Goal: Information Seeking & Learning: Learn about a topic

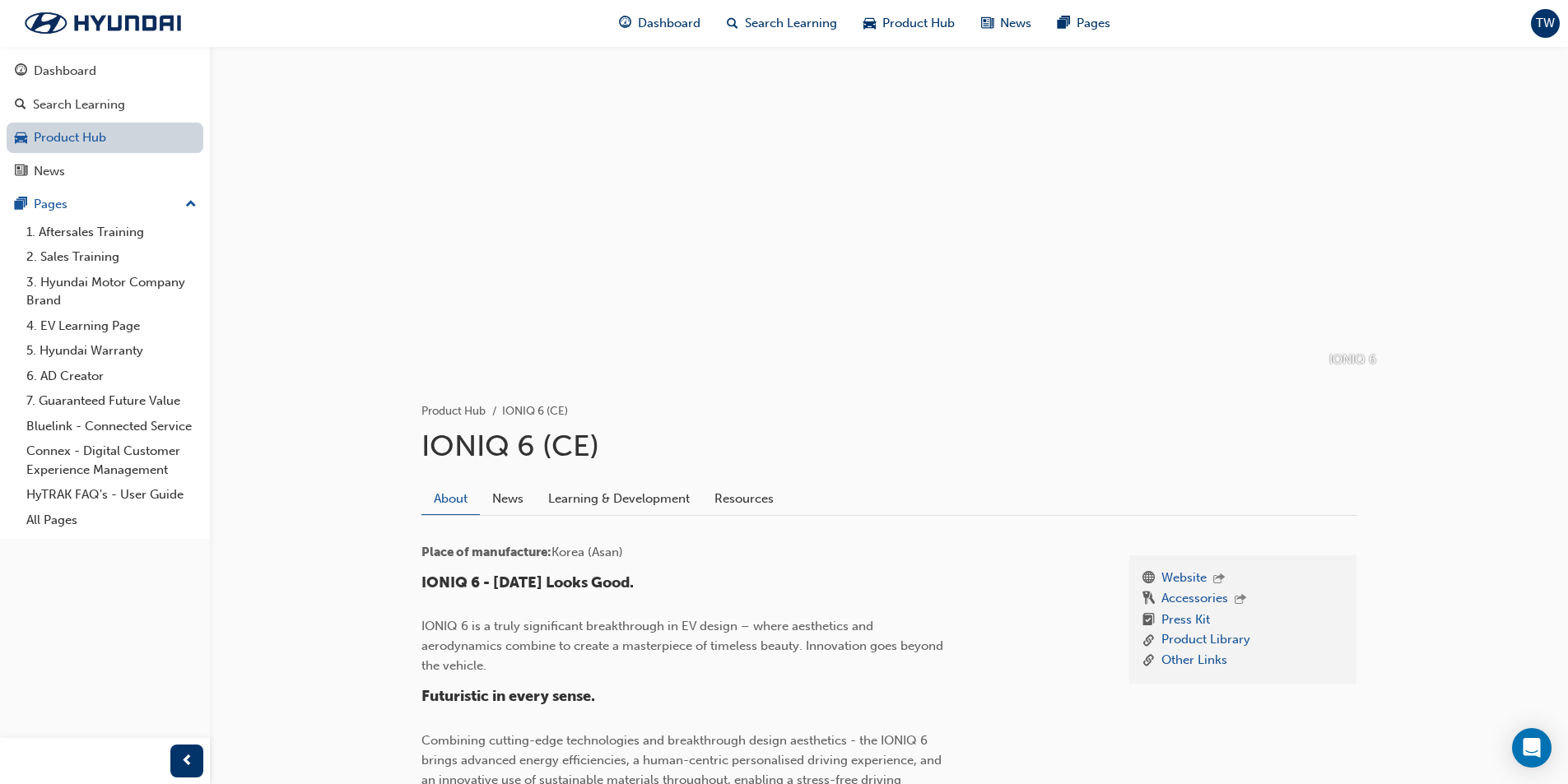
click at [101, 141] on link "Product Hub" at bounding box center [105, 138] width 197 height 31
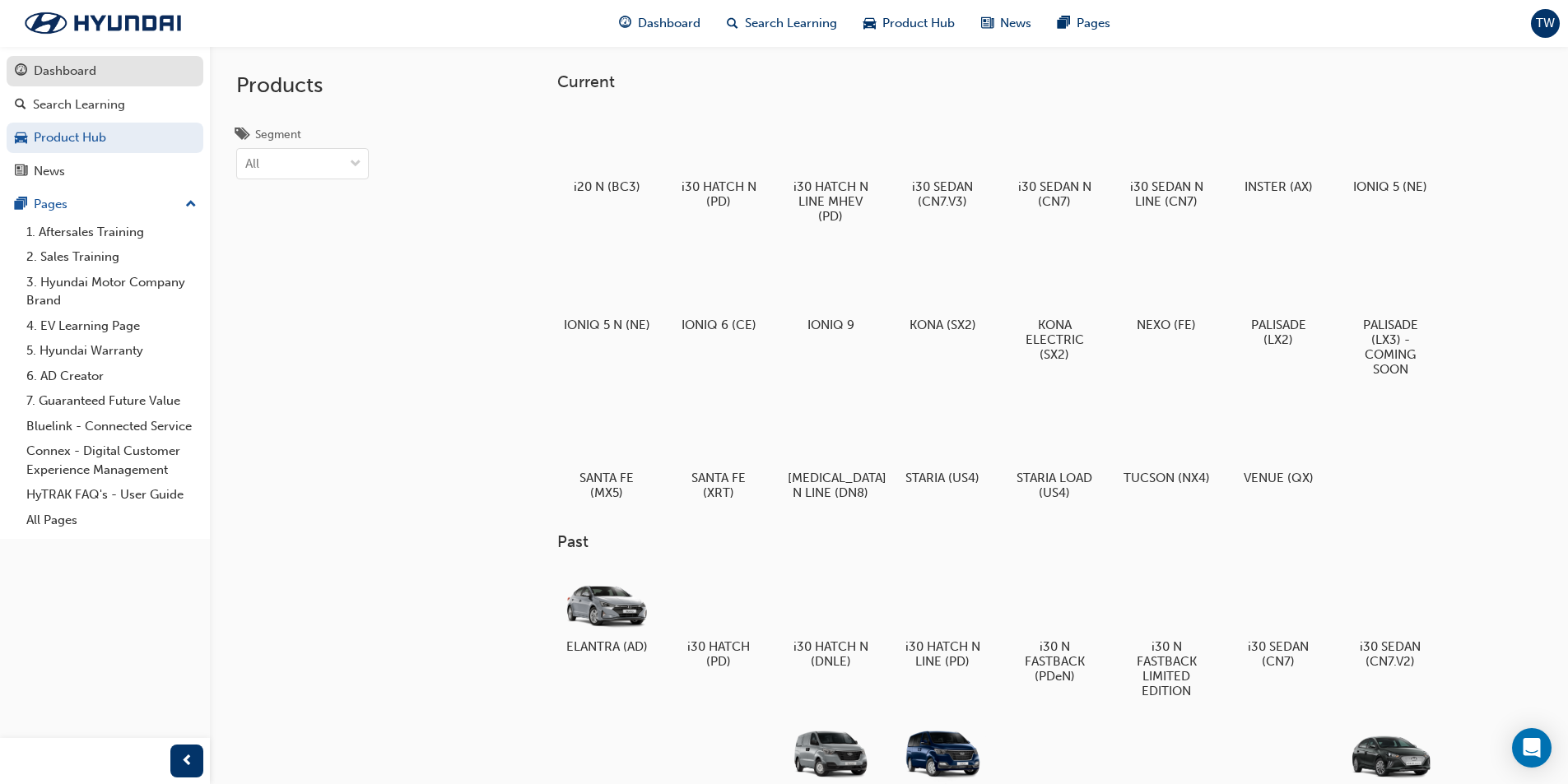
click at [122, 68] on div "Dashboard" at bounding box center [104, 71] width 180 height 20
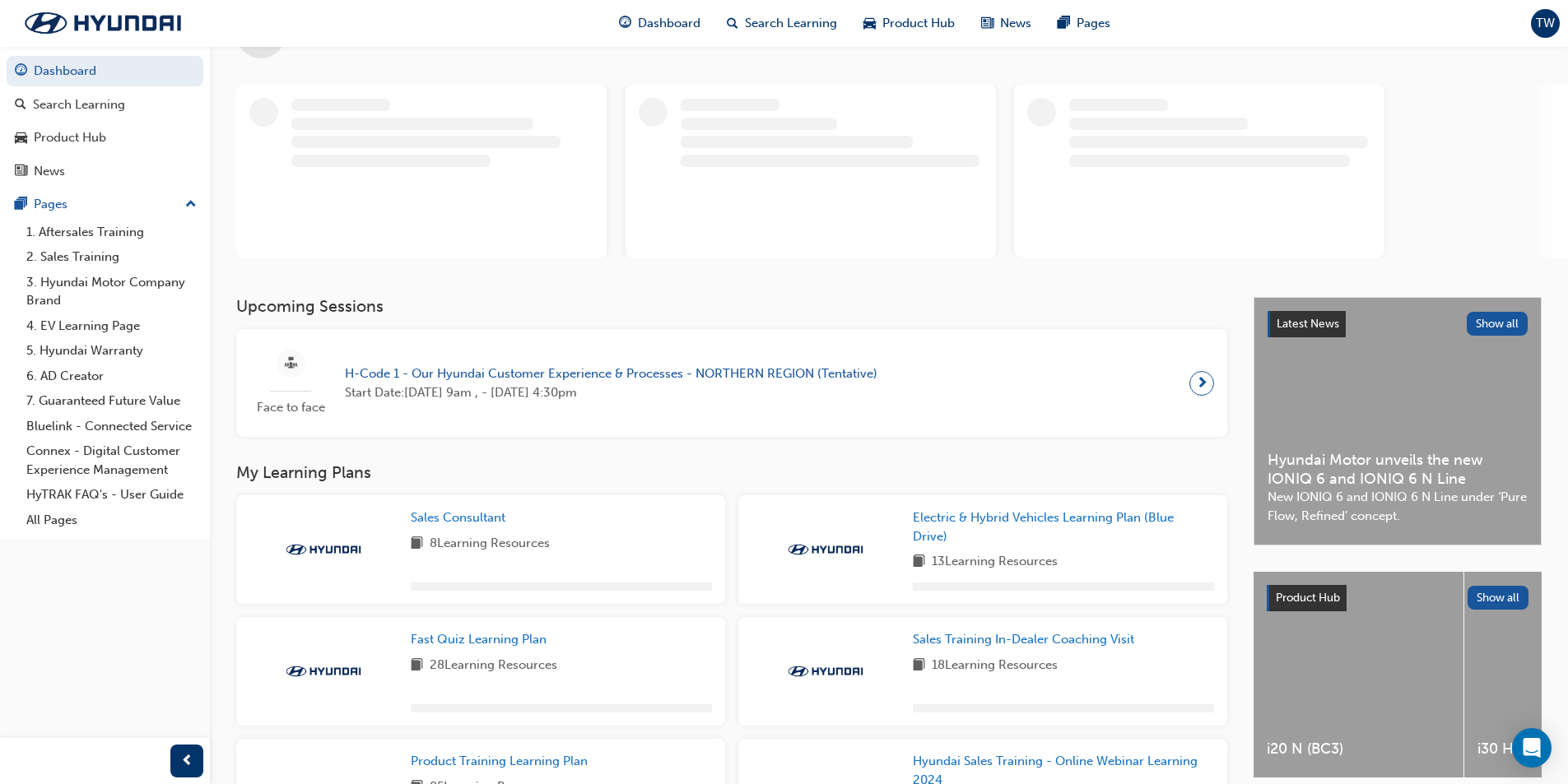
scroll to position [165, 0]
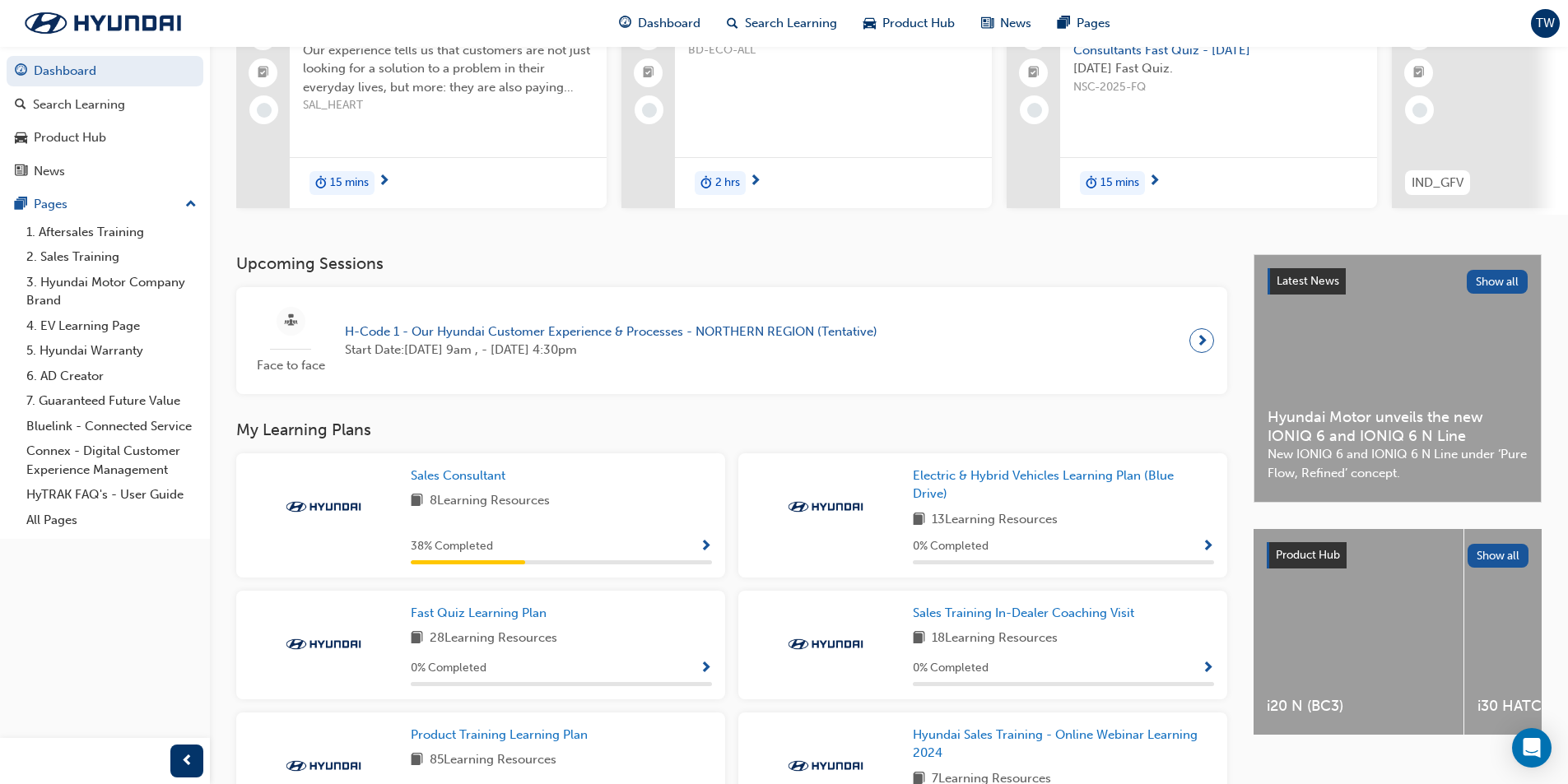
click at [708, 554] on span "Show Progress" at bounding box center [706, 547] width 12 height 15
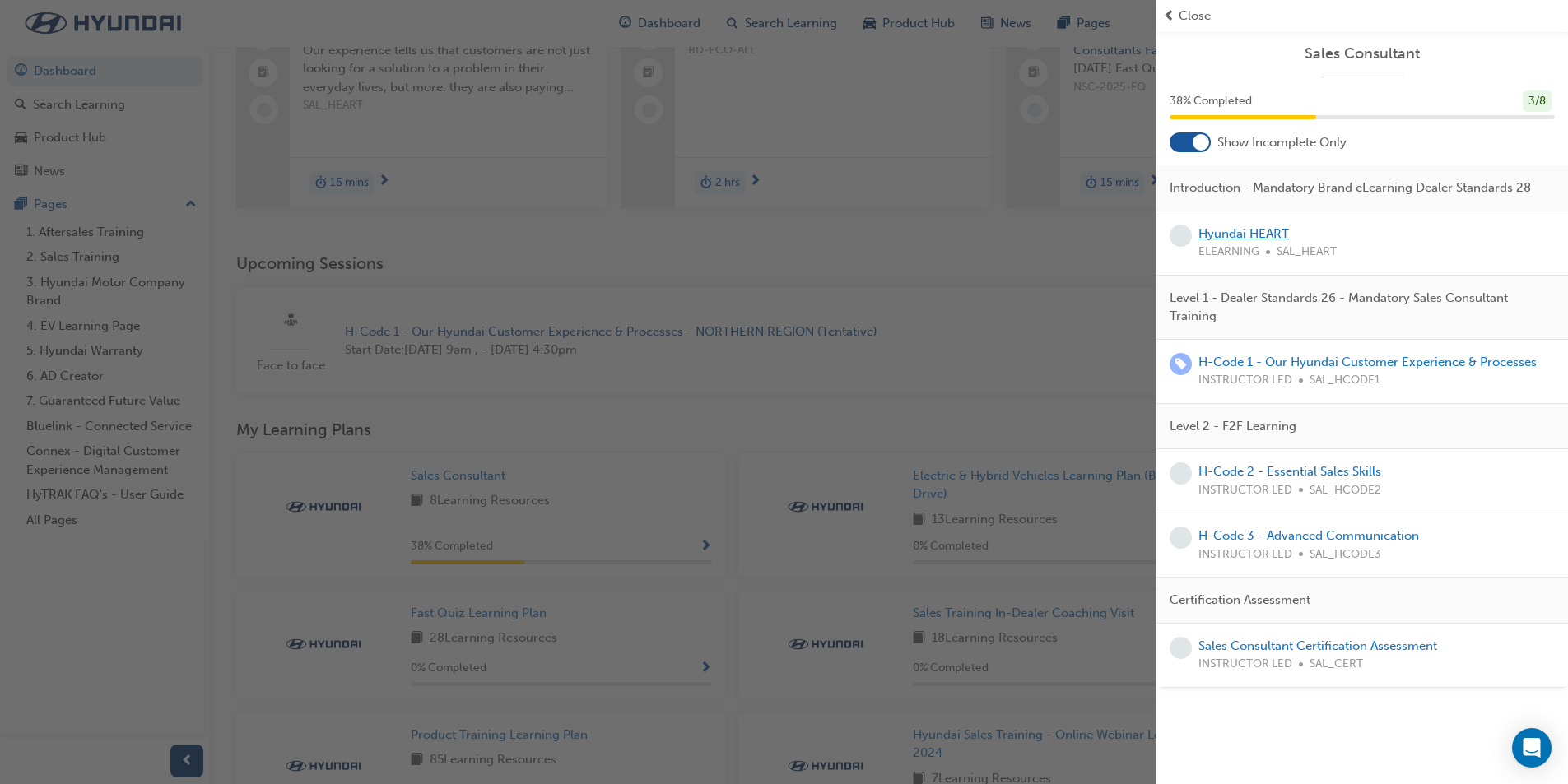
click at [1262, 227] on link "Hyundai HEART" at bounding box center [1244, 233] width 91 height 15
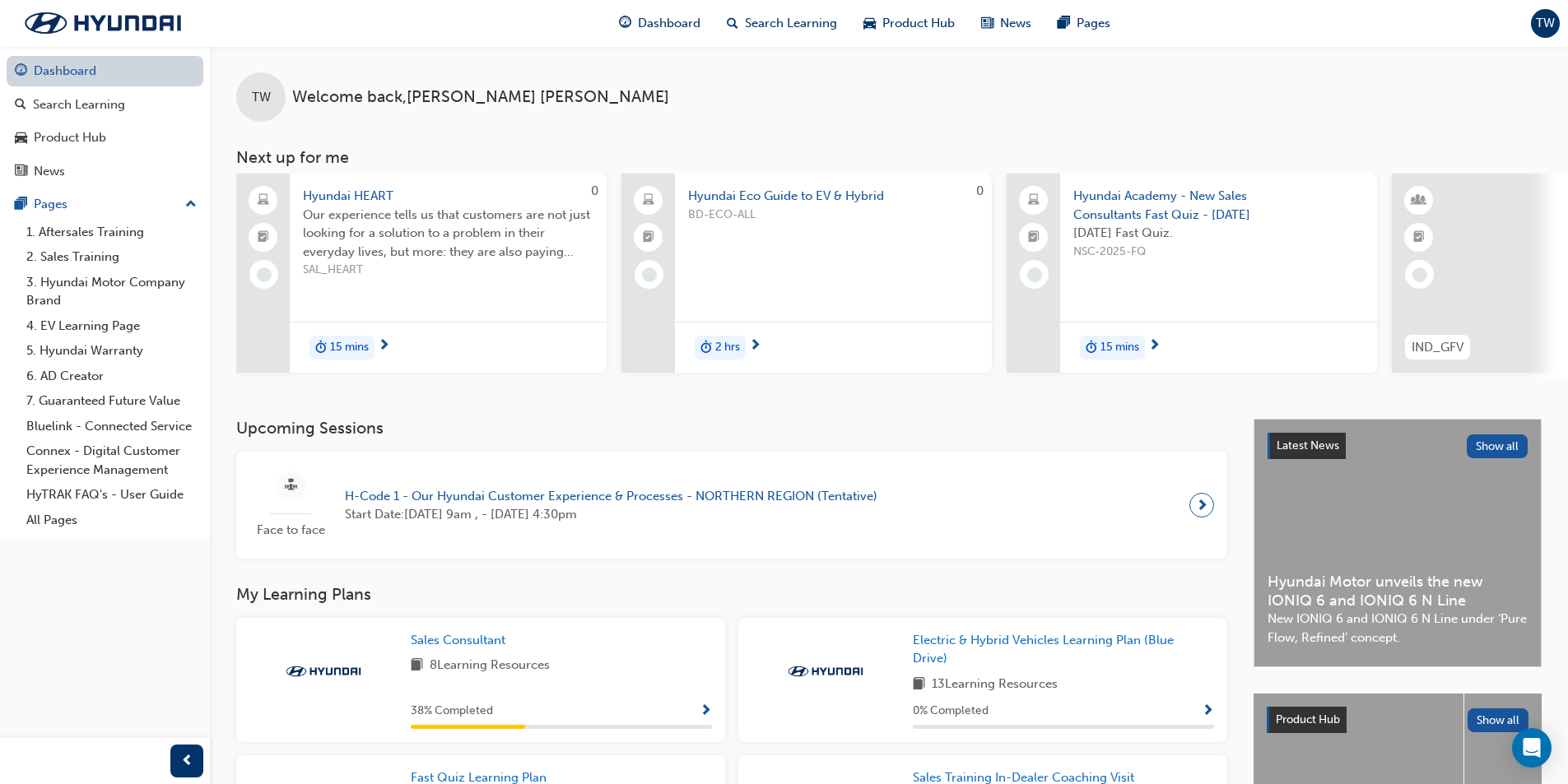
click at [144, 79] on link "Dashboard" at bounding box center [105, 72] width 197 height 31
click at [124, 72] on link "Dashboard" at bounding box center [105, 72] width 197 height 31
click at [160, 67] on link "Dashboard" at bounding box center [105, 72] width 197 height 31
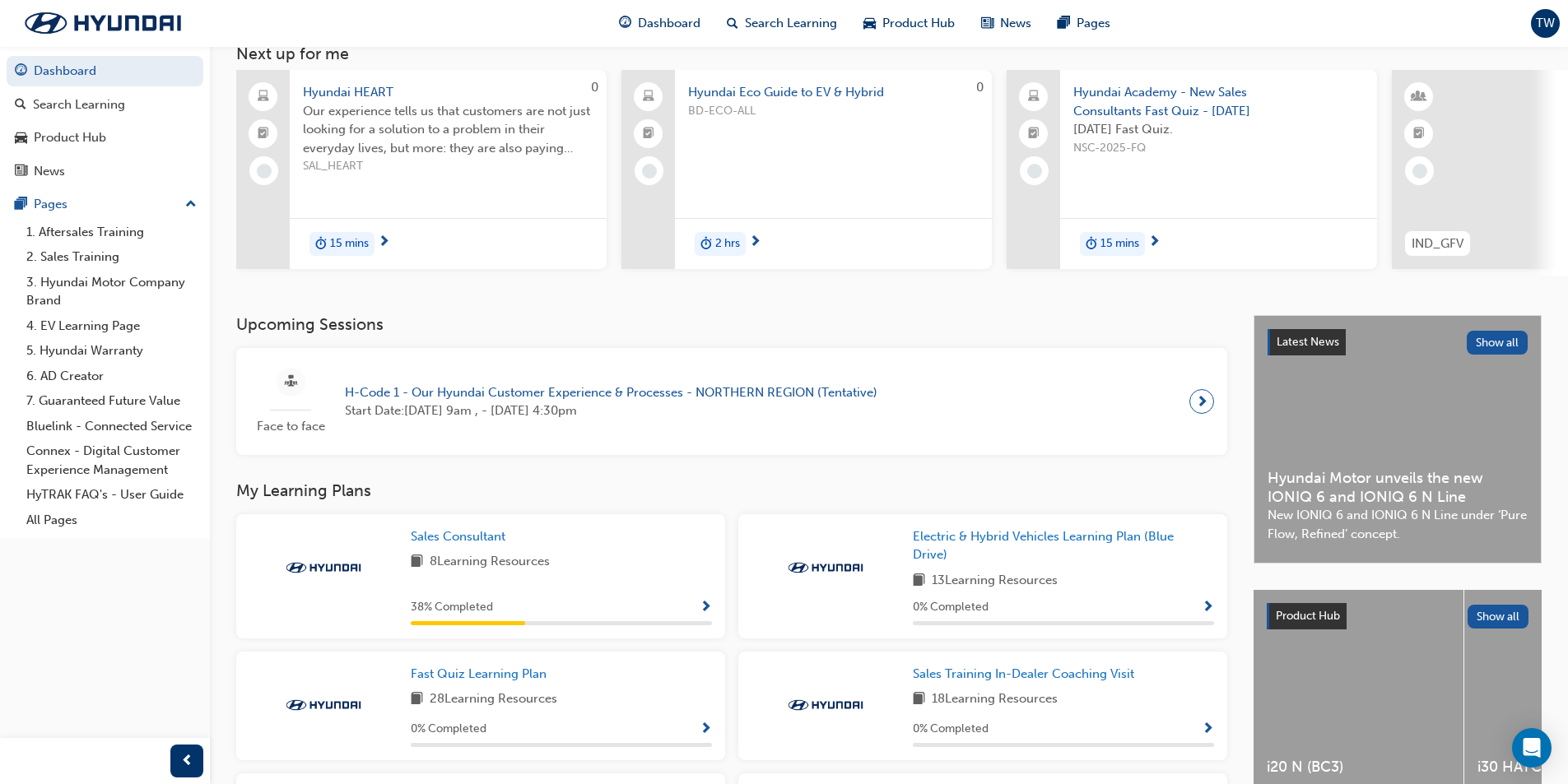
scroll to position [247, 0]
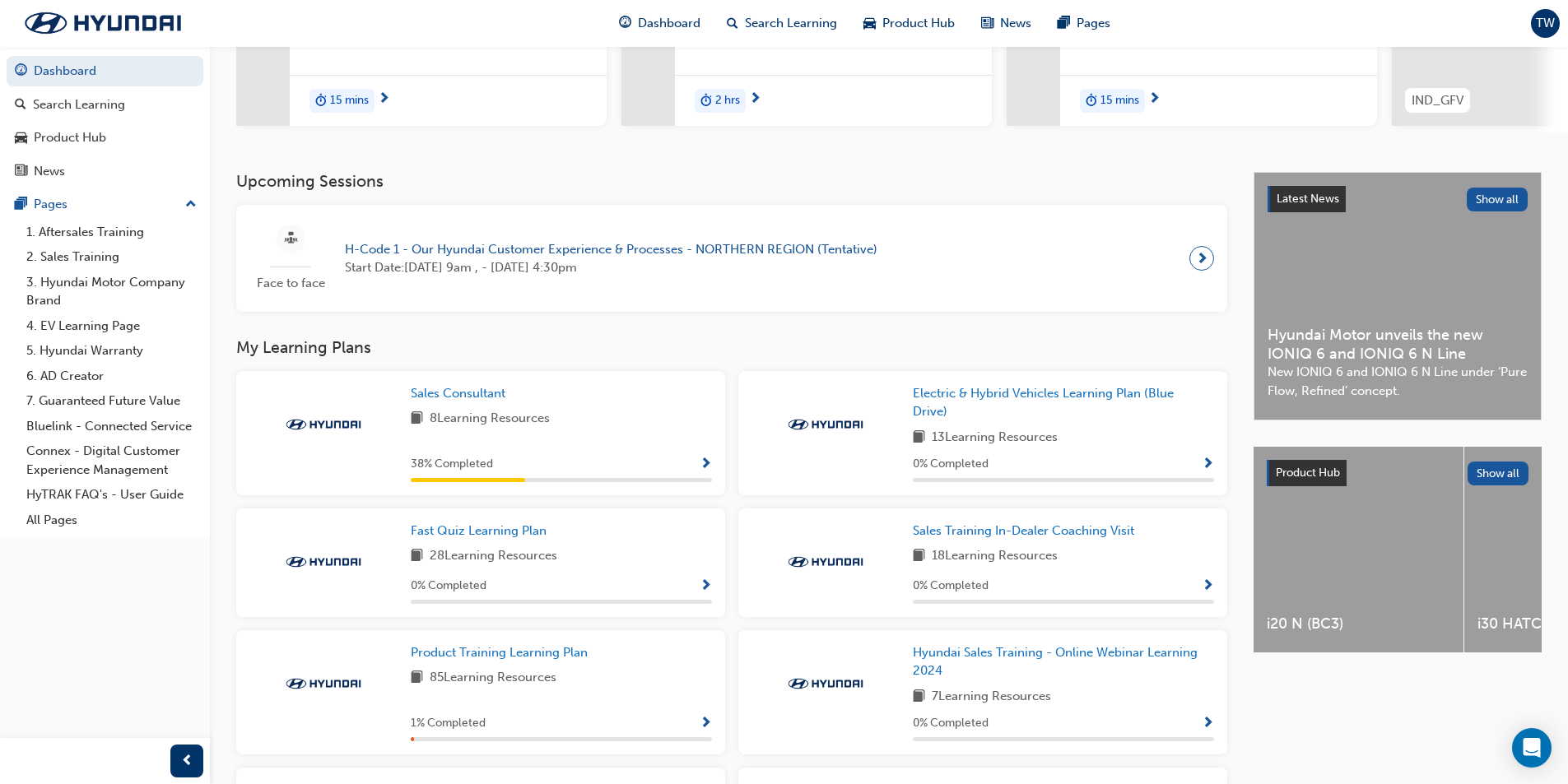
click at [704, 593] on span "Show Progress" at bounding box center [706, 586] width 12 height 15
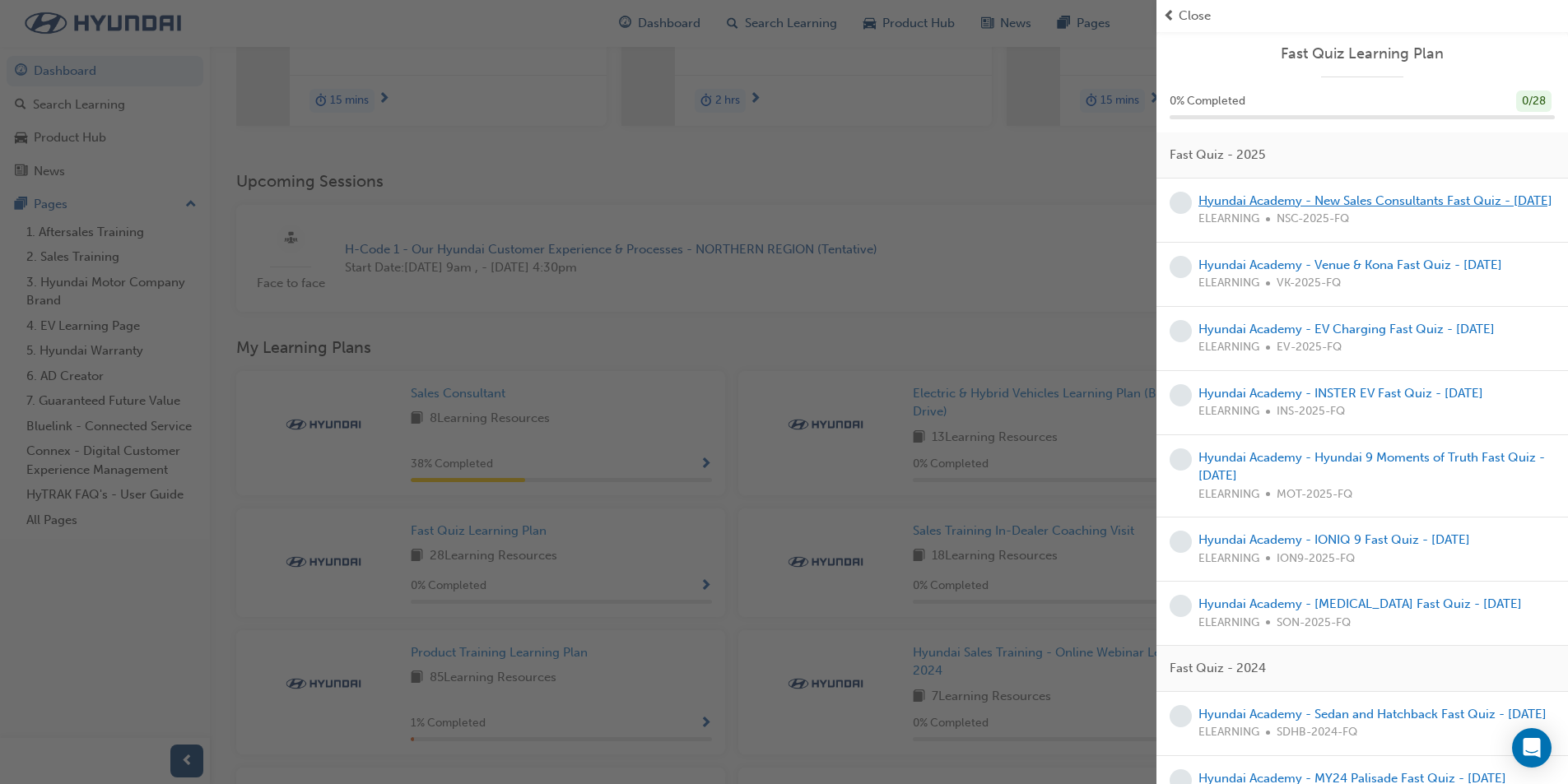
click at [1321, 202] on link "Hyundai Academy - New Sales Consultants Fast Quiz - [DATE]" at bounding box center [1376, 200] width 354 height 15
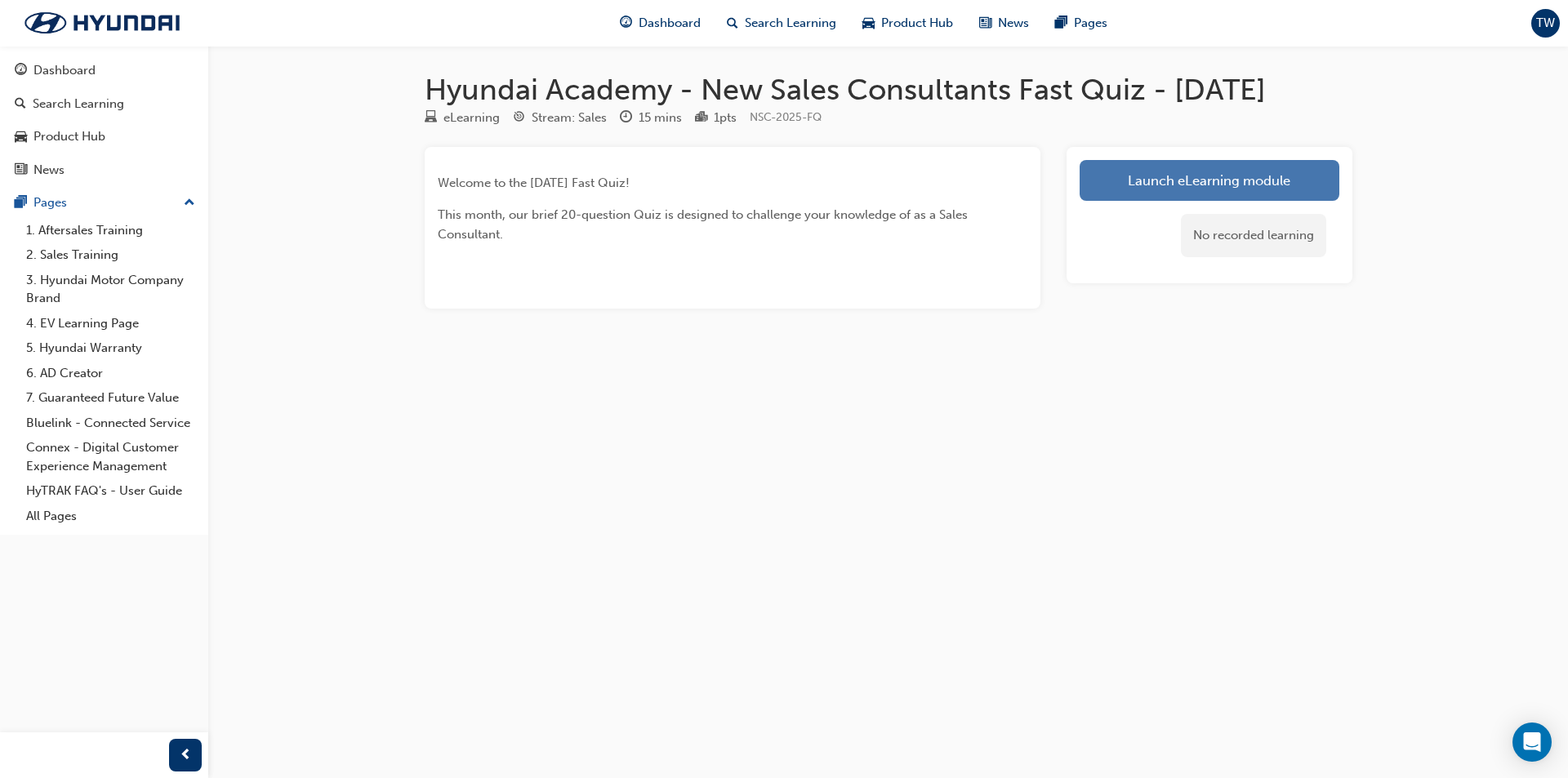
click at [1288, 201] on link "Launch eLearning module" at bounding box center [1209, 181] width 259 height 41
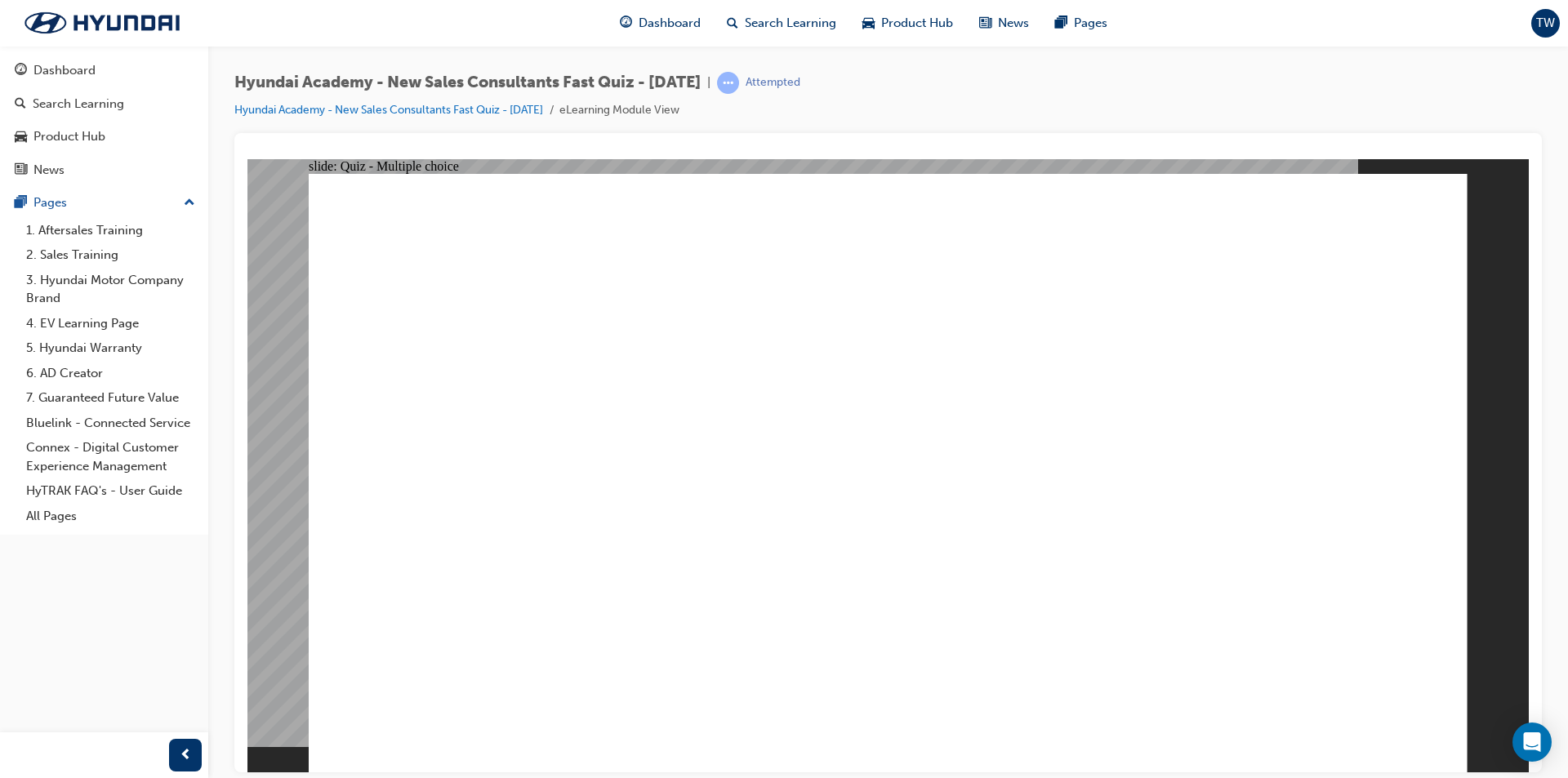
radio input "true"
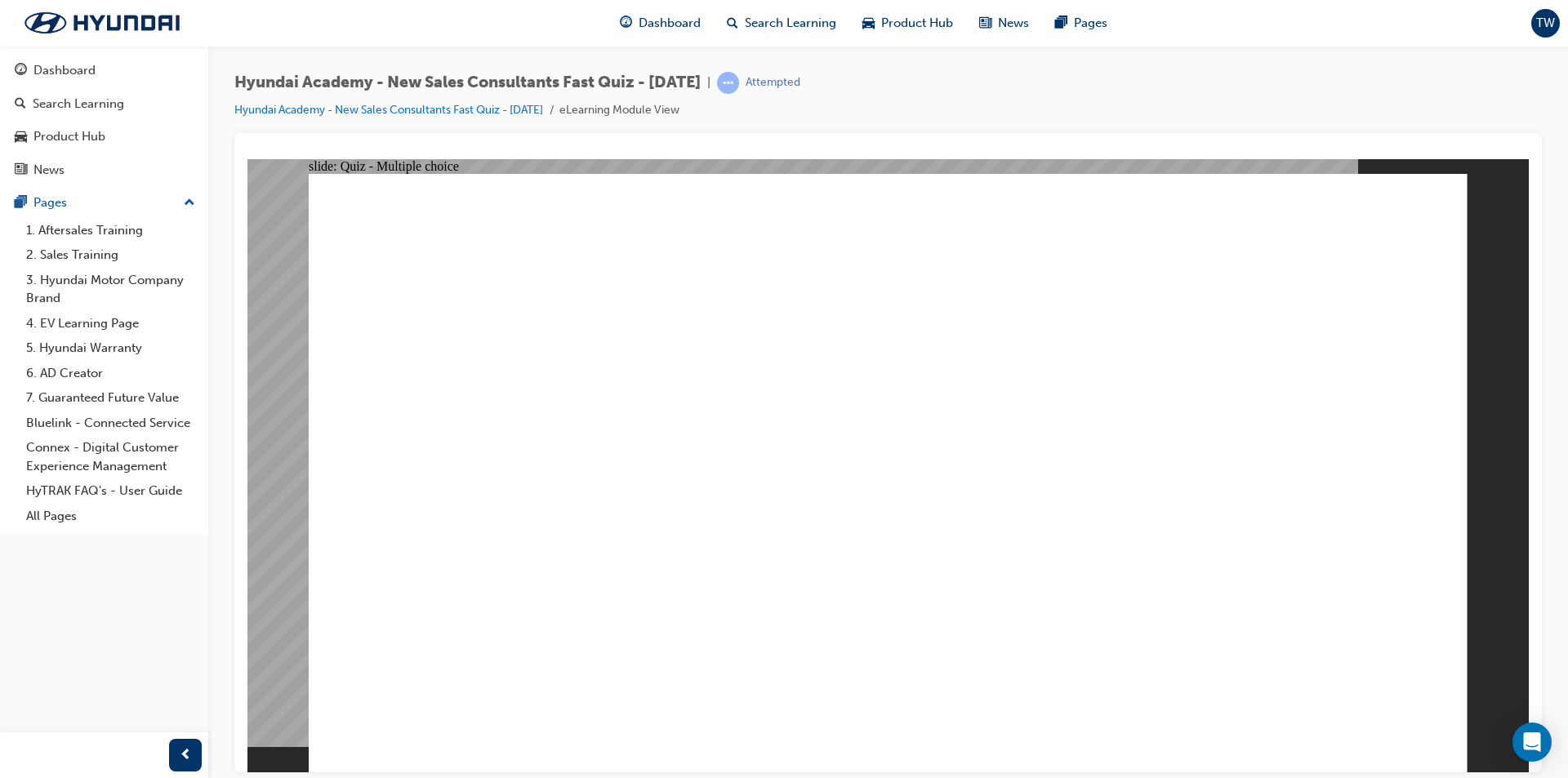
radio input "true"
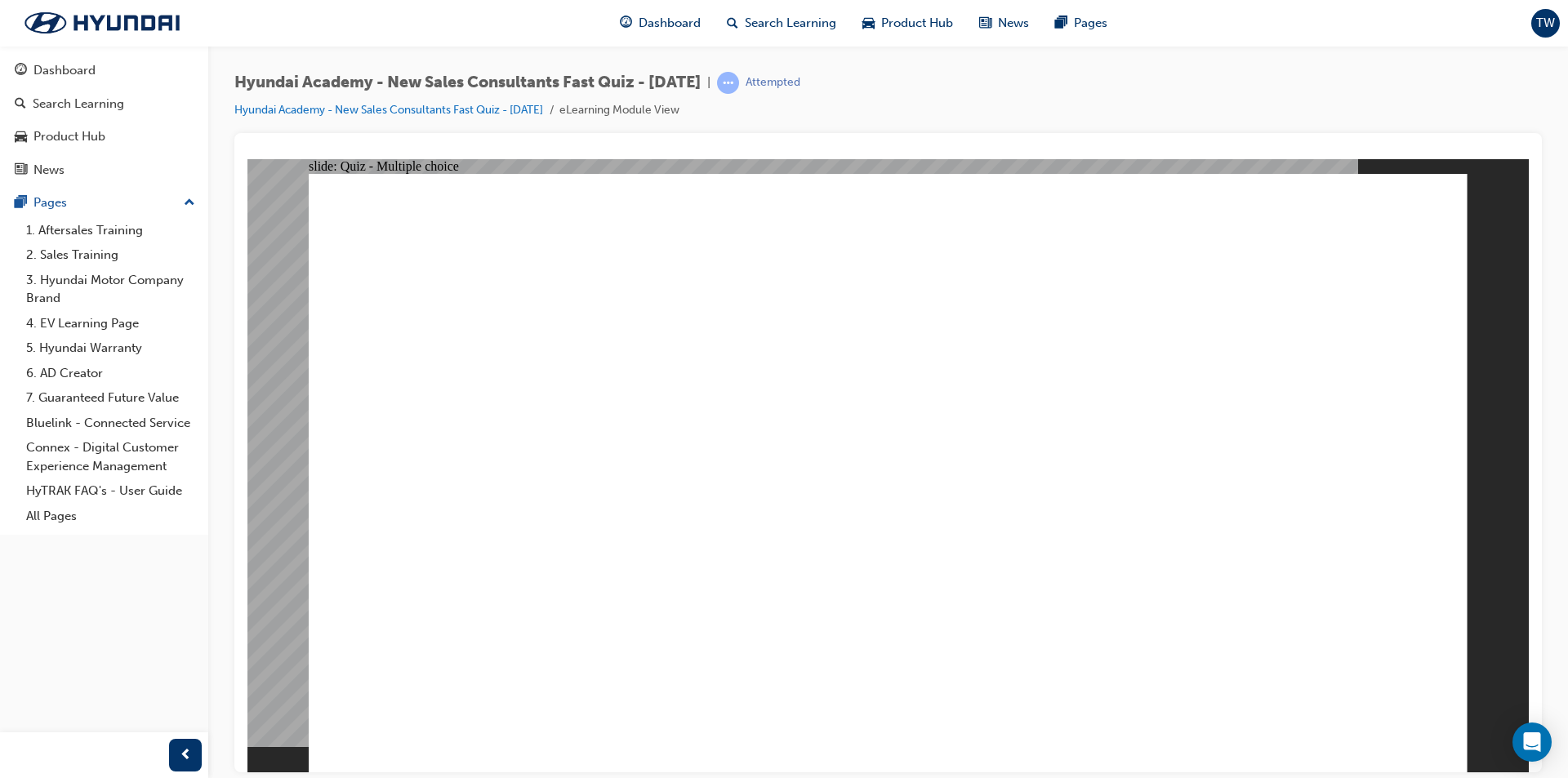
radio input "true"
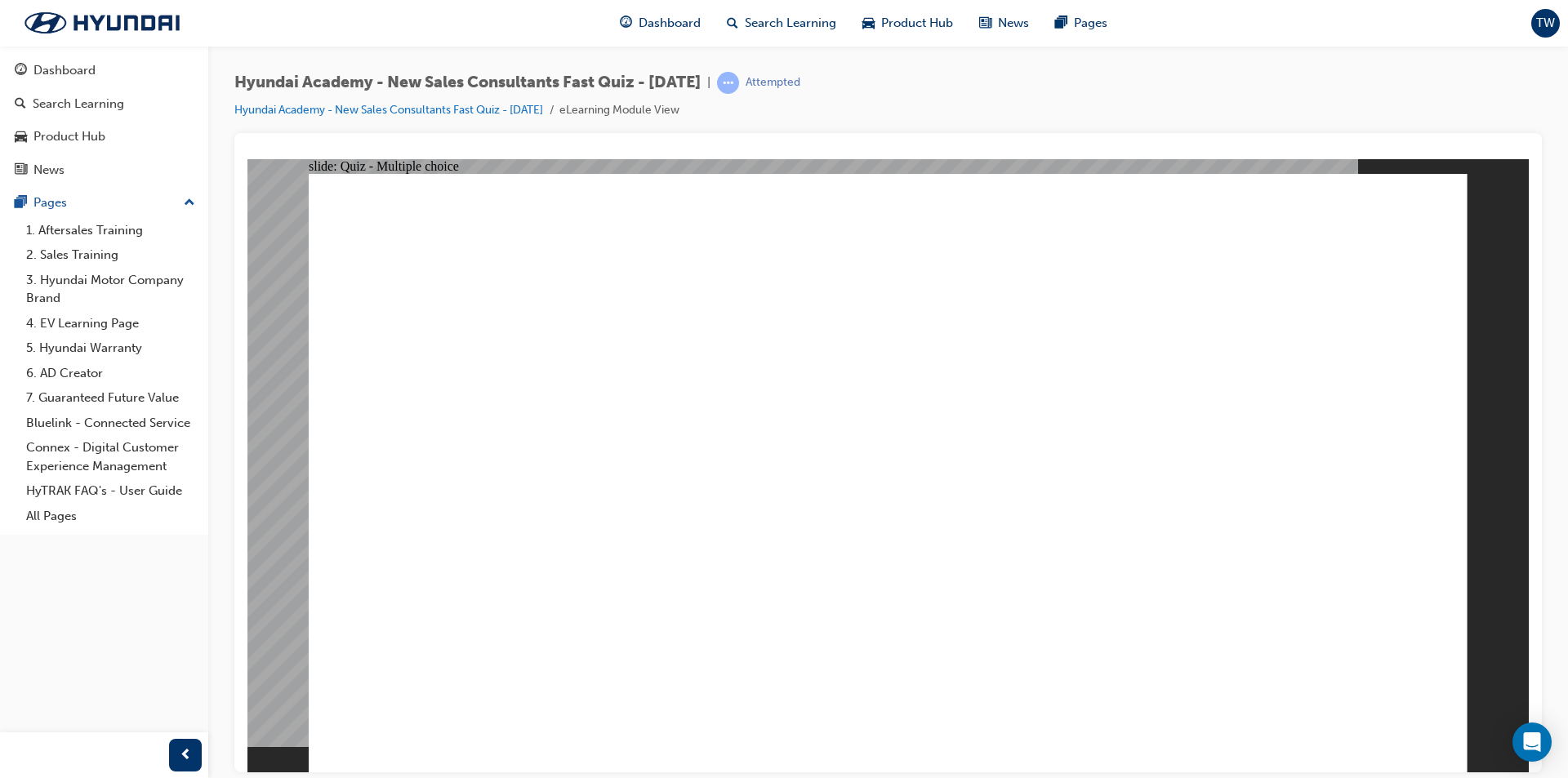
radio input "true"
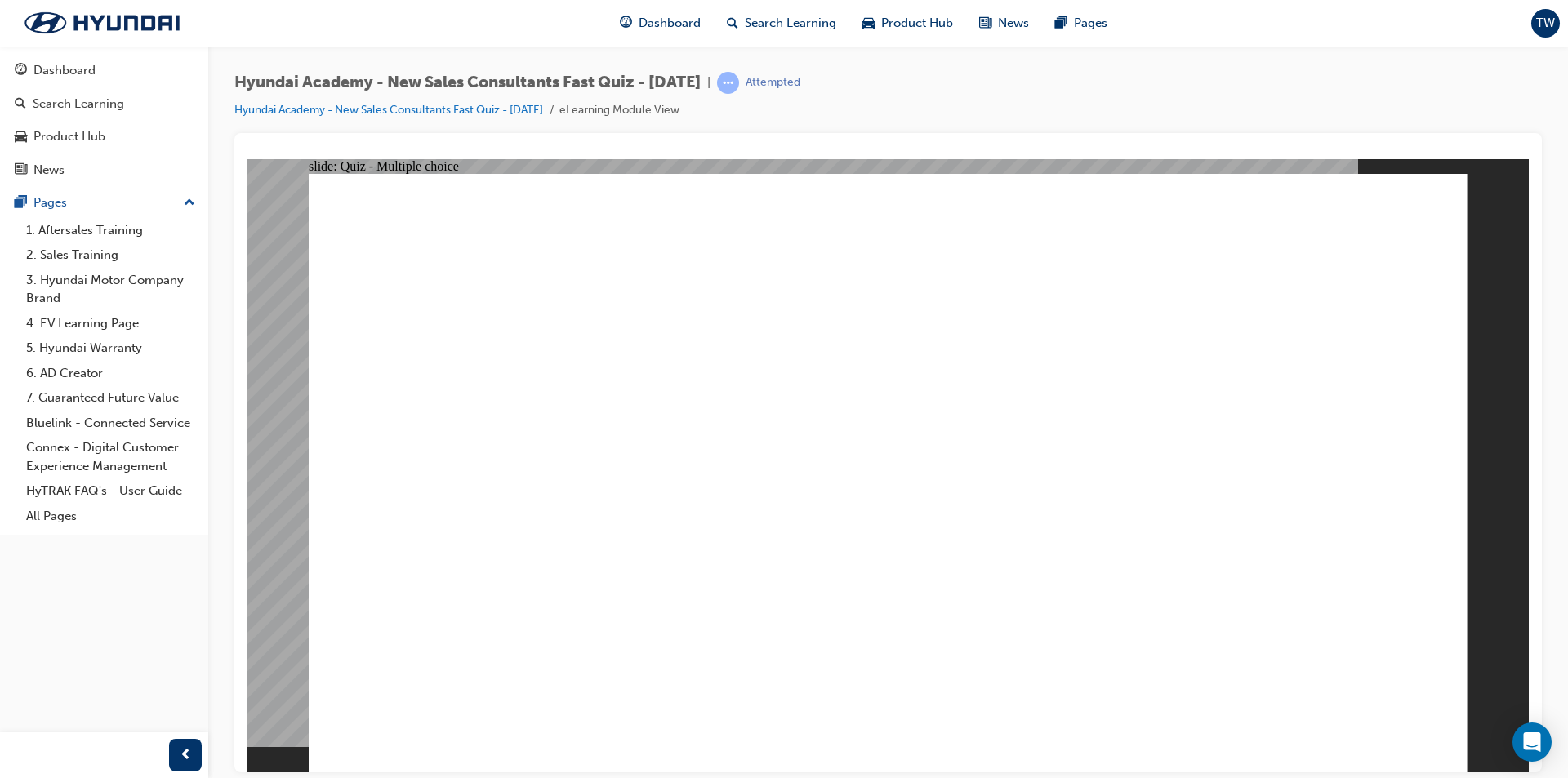
radio input "true"
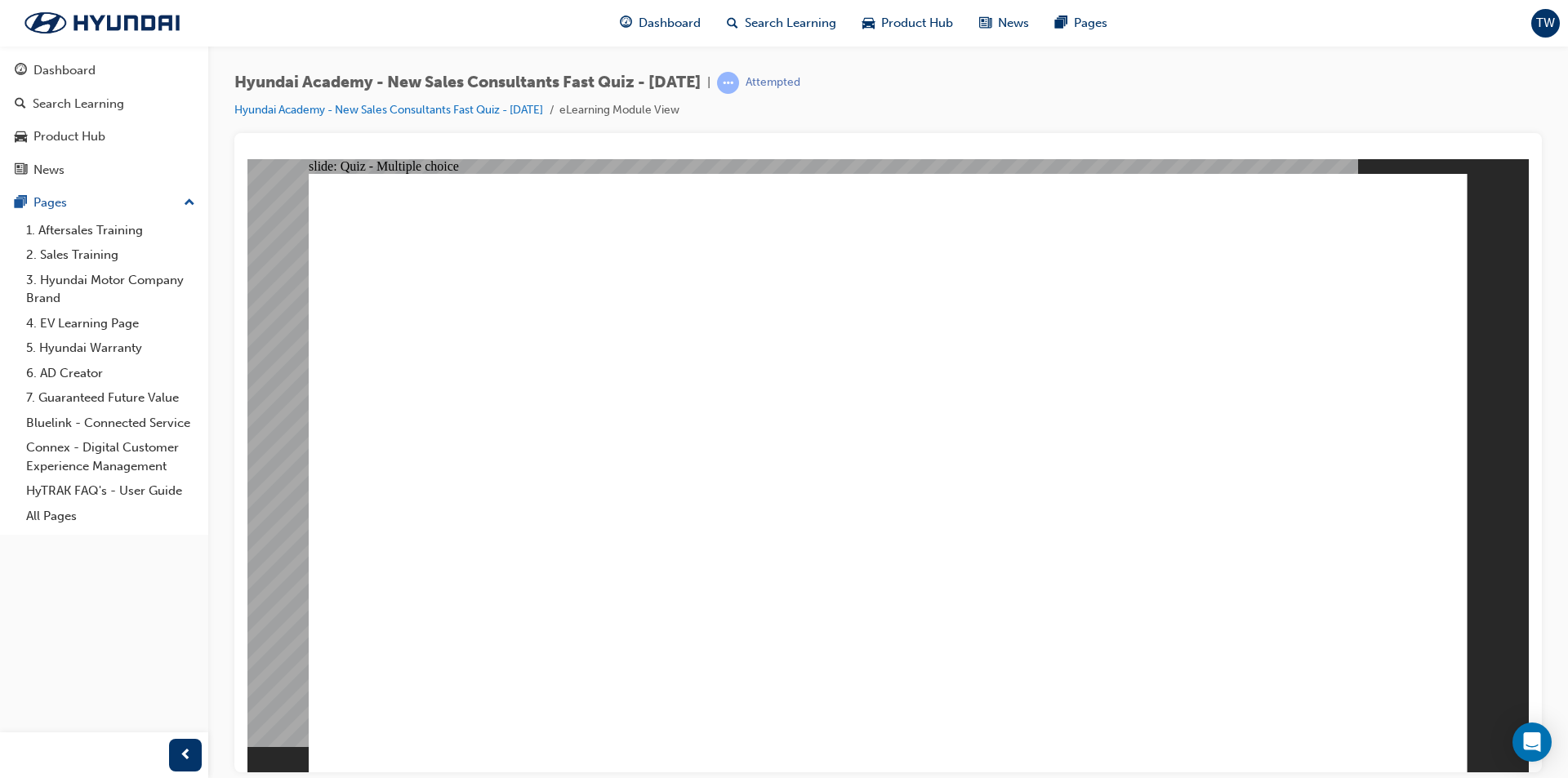
radio input "true"
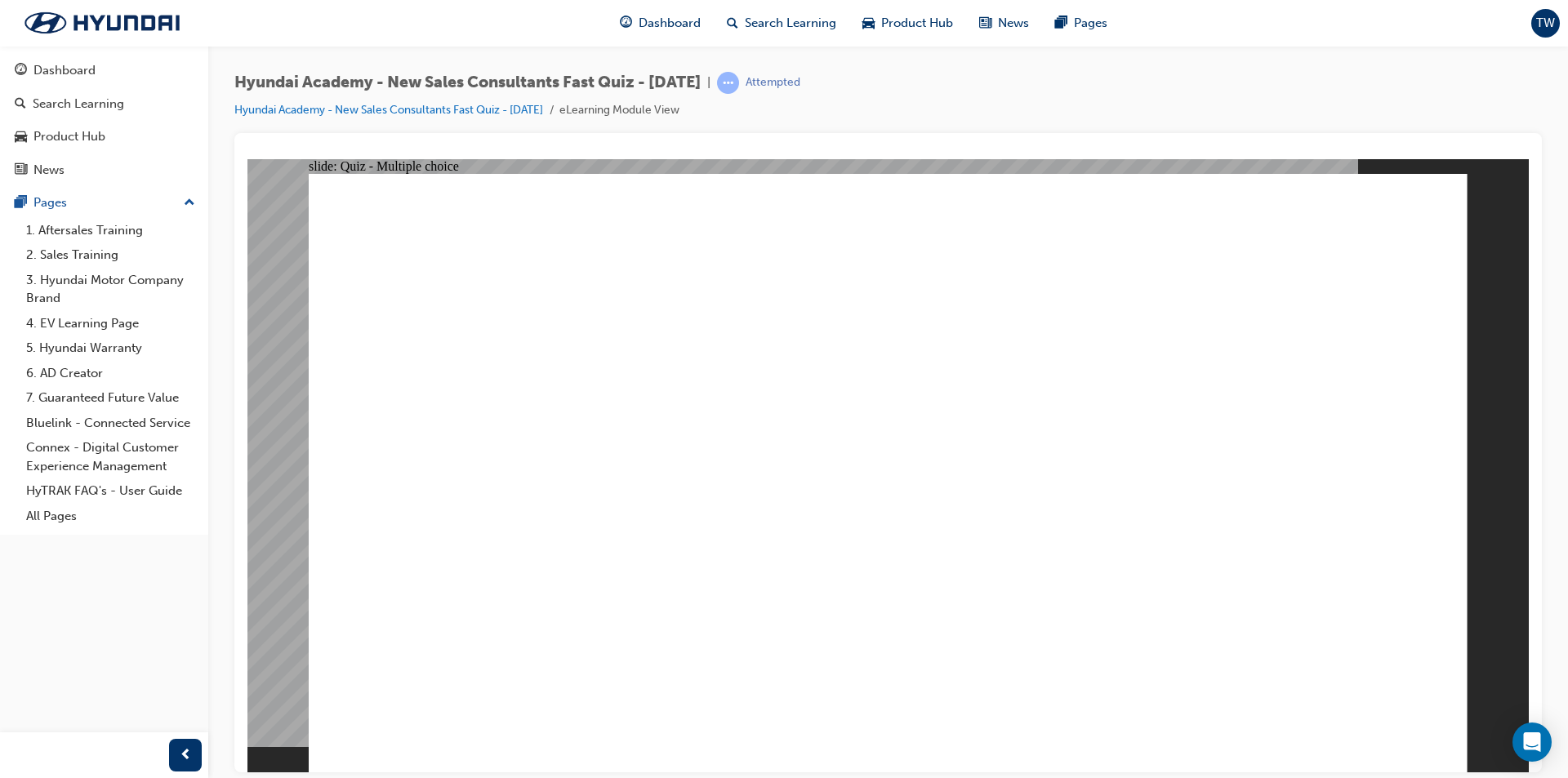
radio input "true"
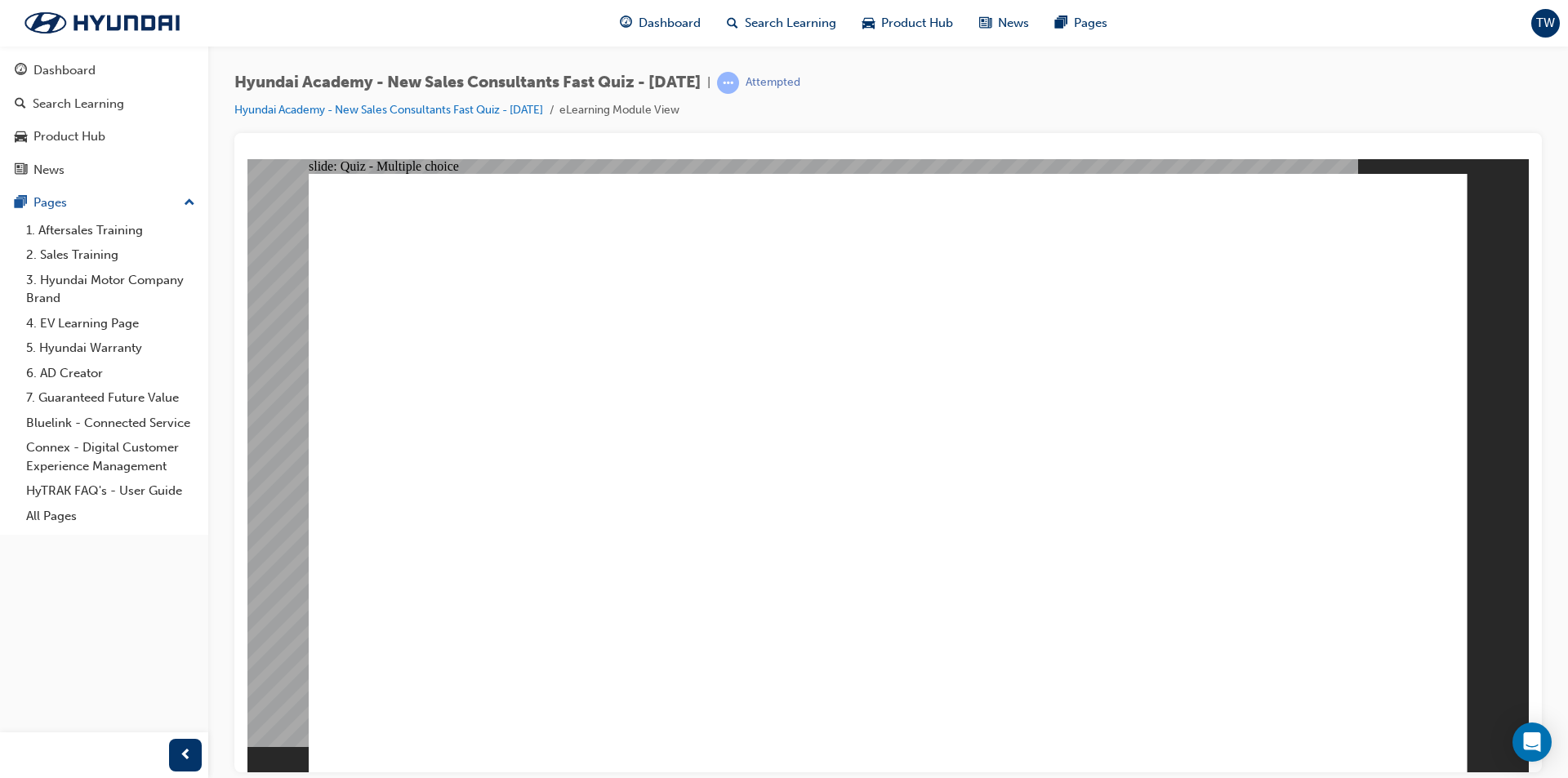
radio input "true"
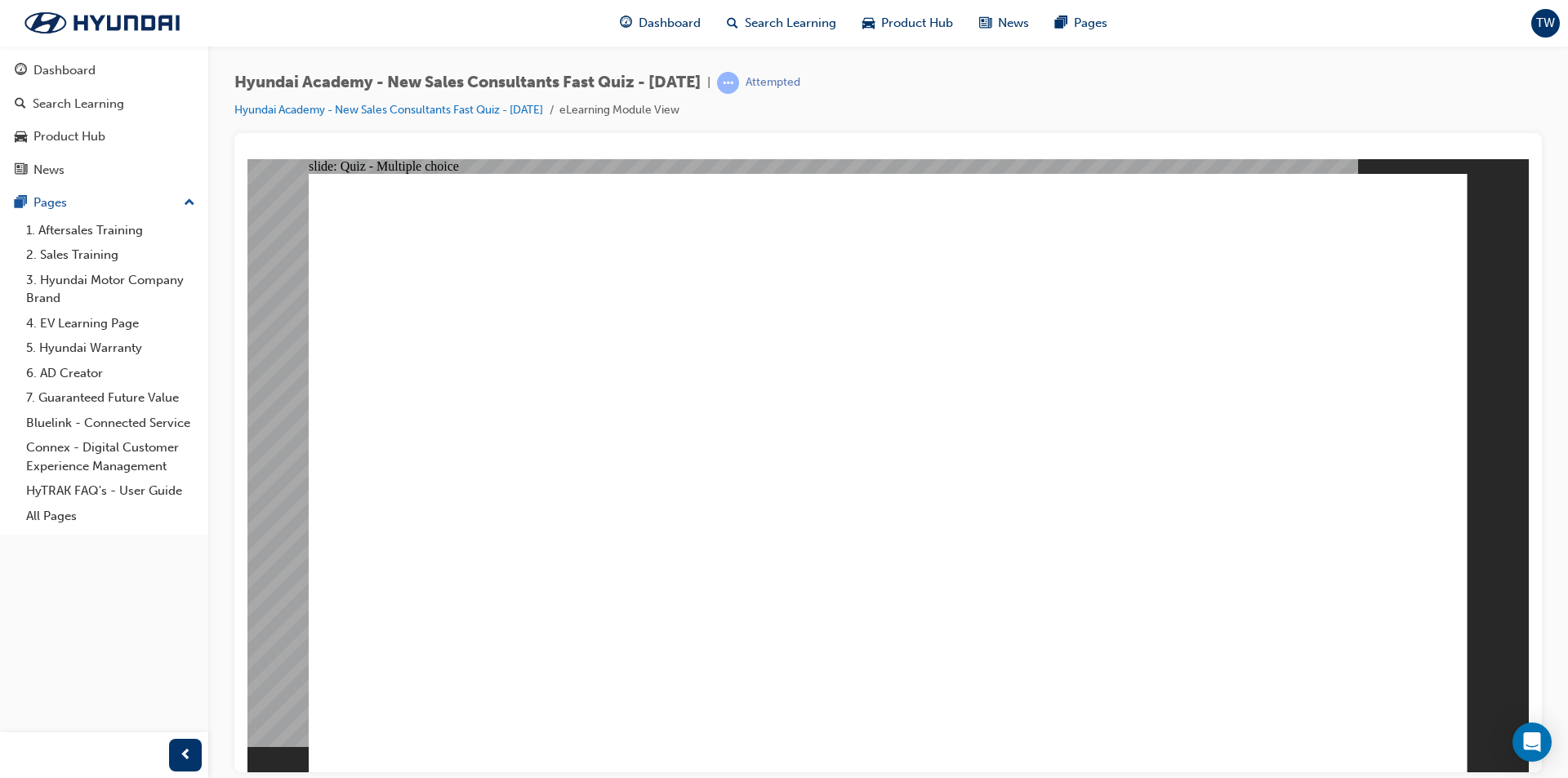
radio input "true"
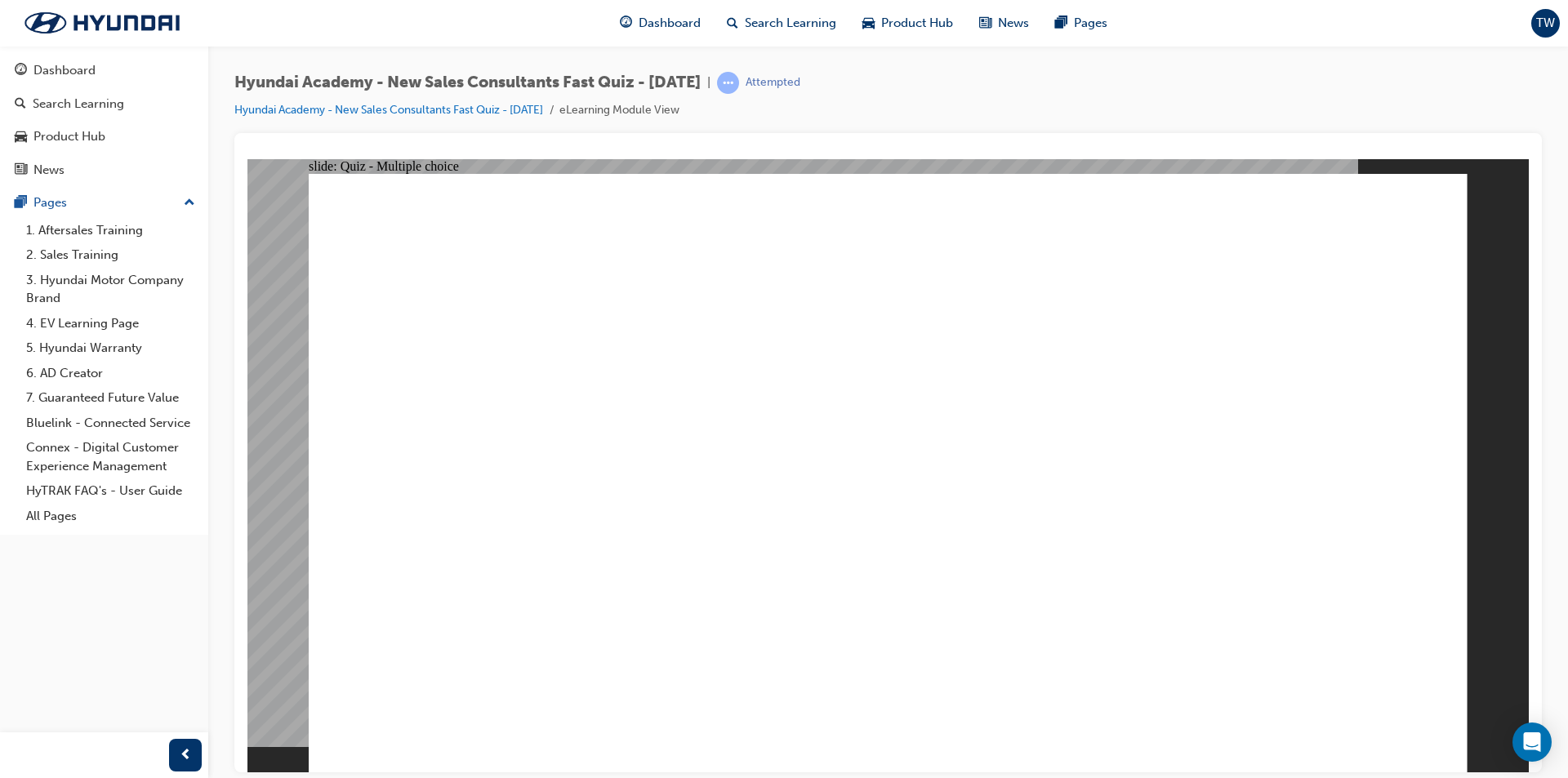
radio input "true"
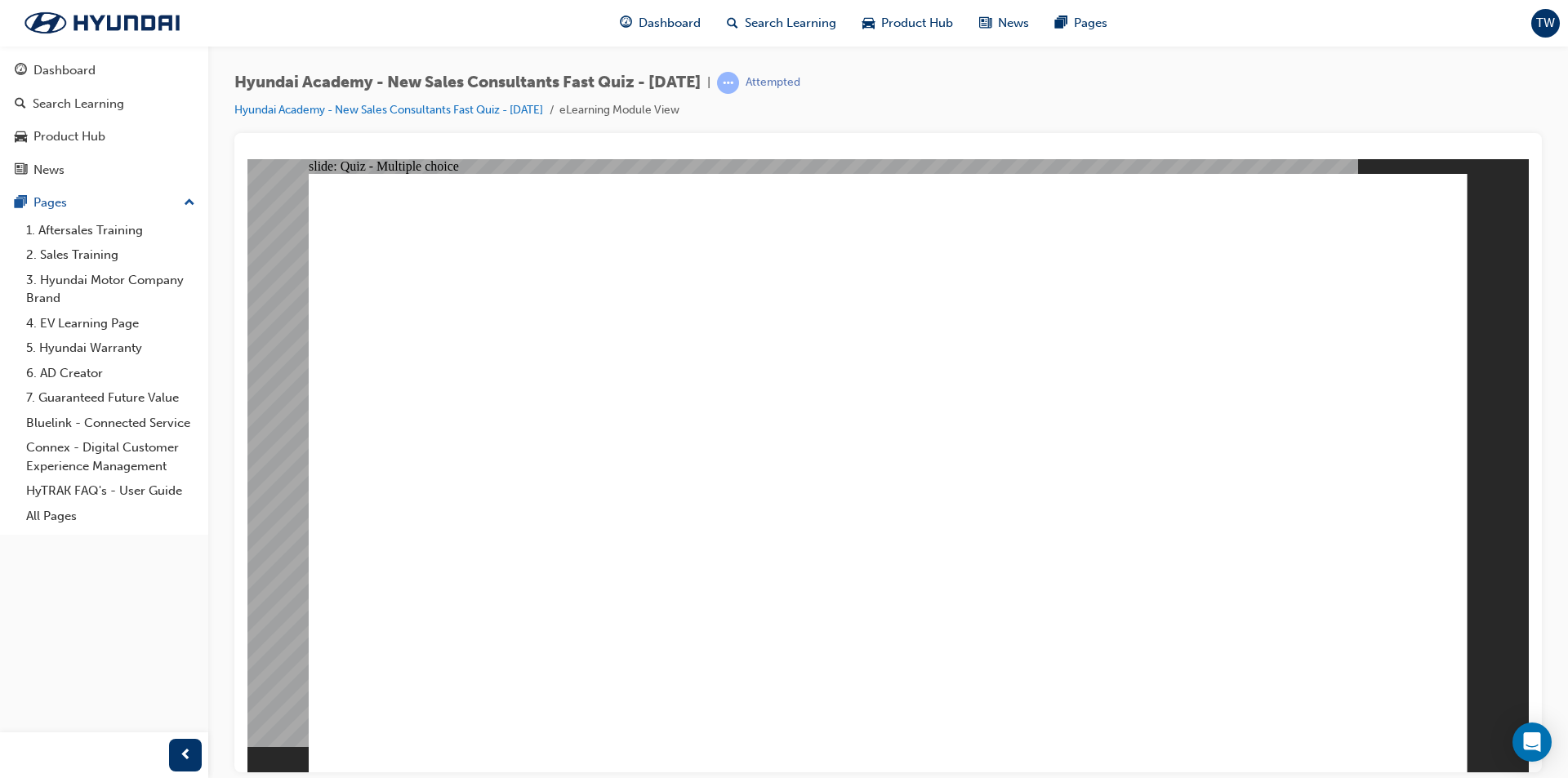
radio input "true"
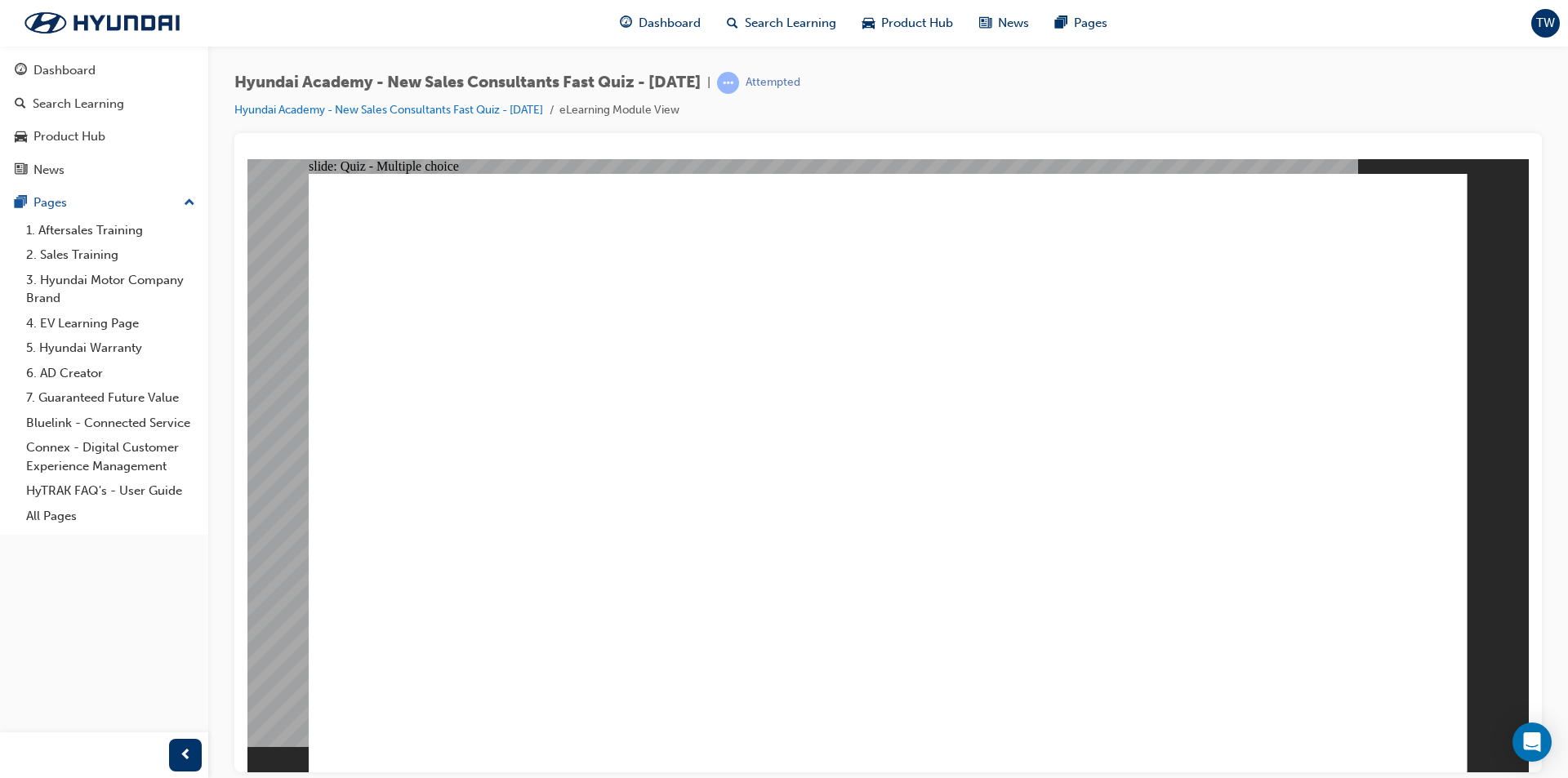
radio input "true"
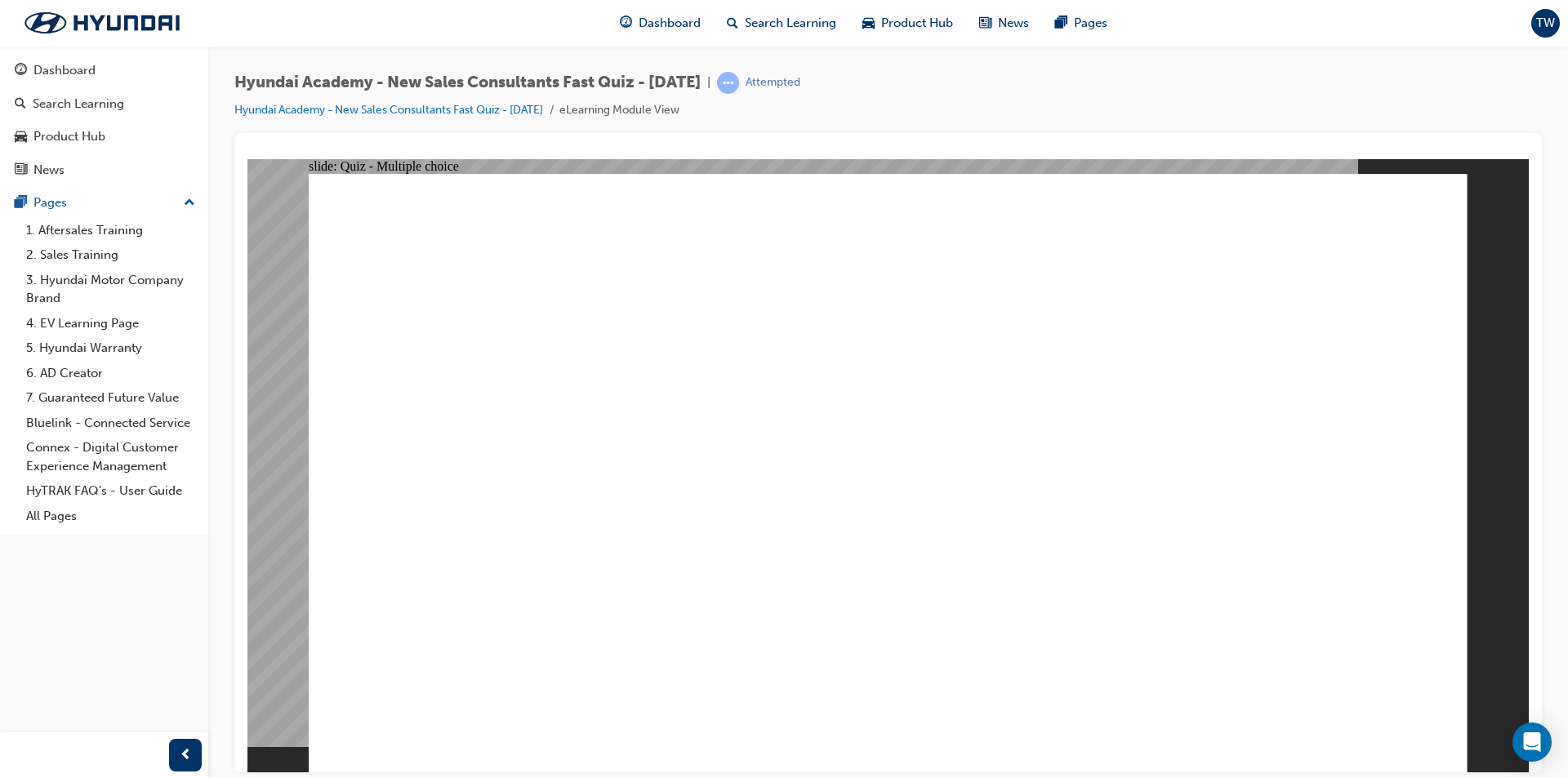
radio input "true"
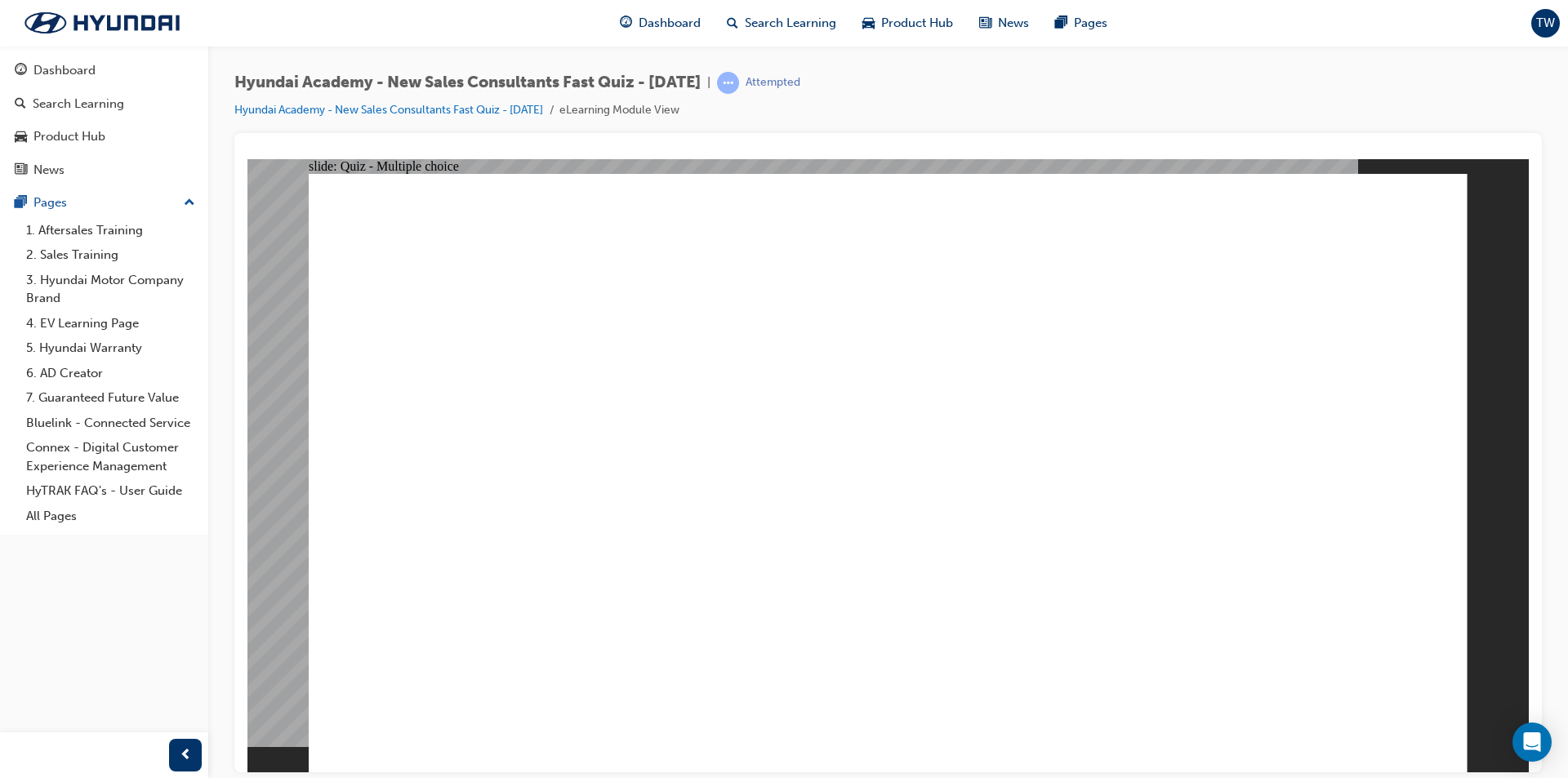
radio input "true"
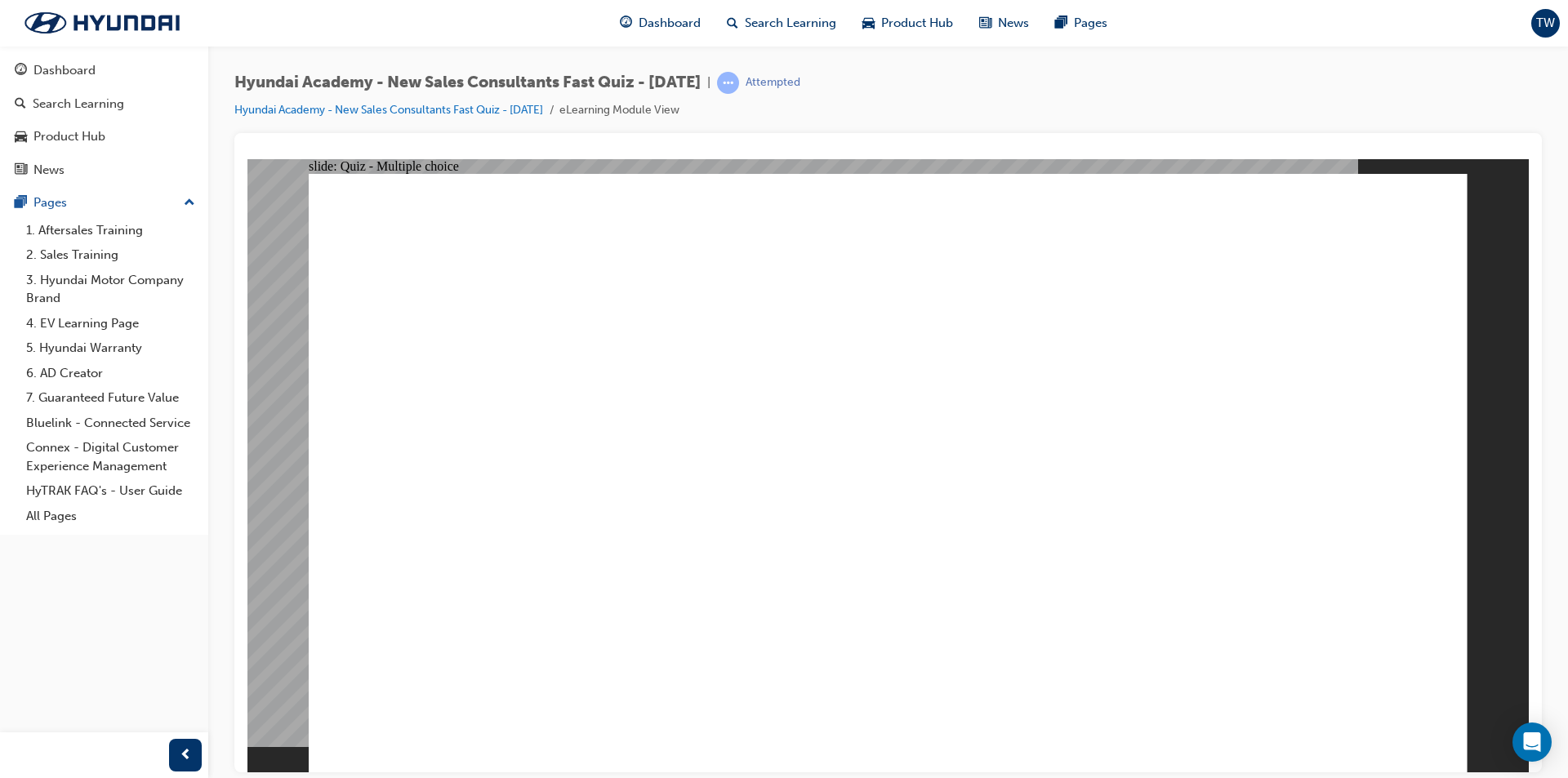
radio input "true"
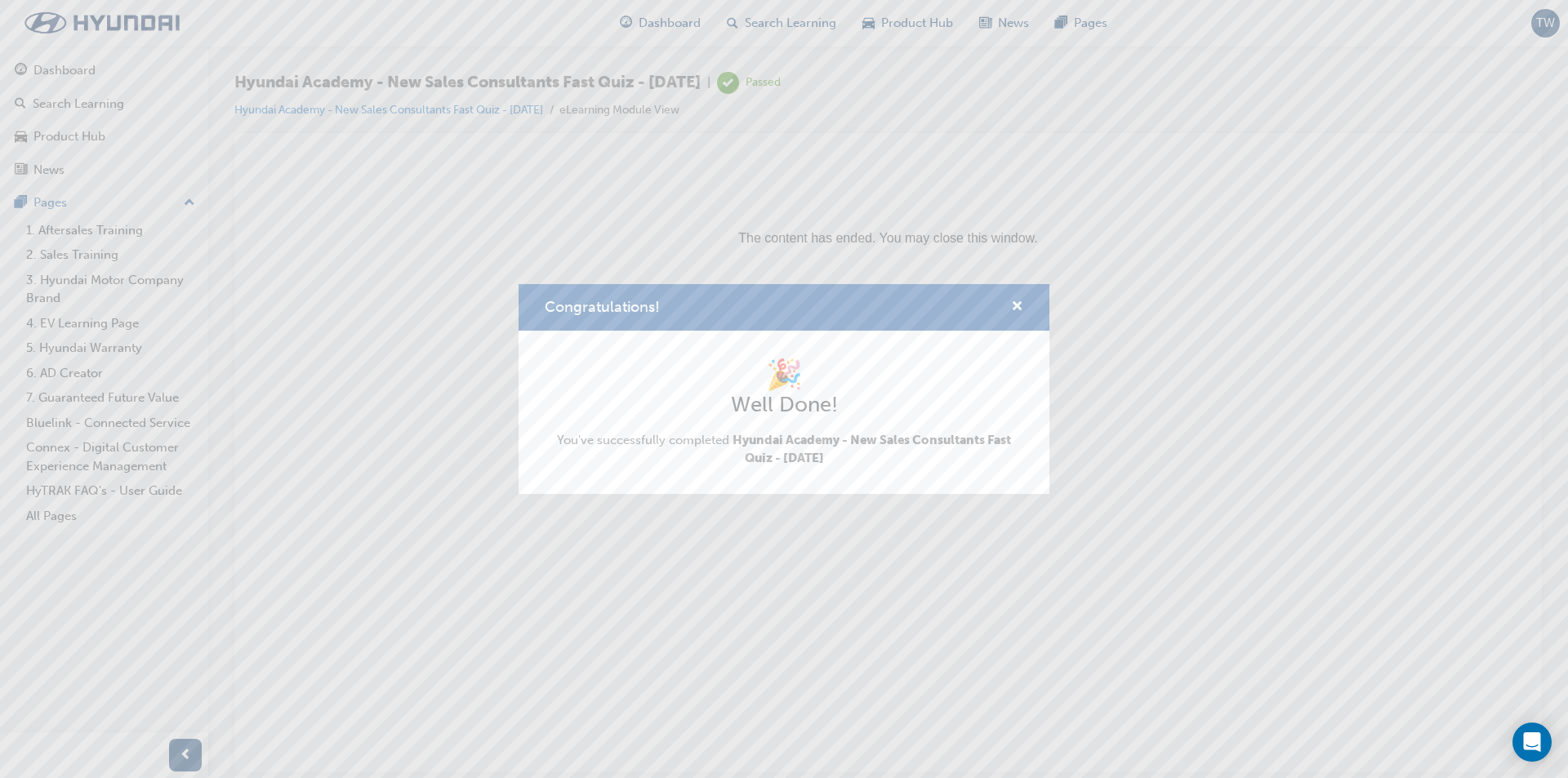
click at [1026, 303] on div "Congratulations!" at bounding box center [784, 307] width 531 height 47
click at [1015, 307] on span "cross-icon" at bounding box center [1017, 307] width 12 height 14
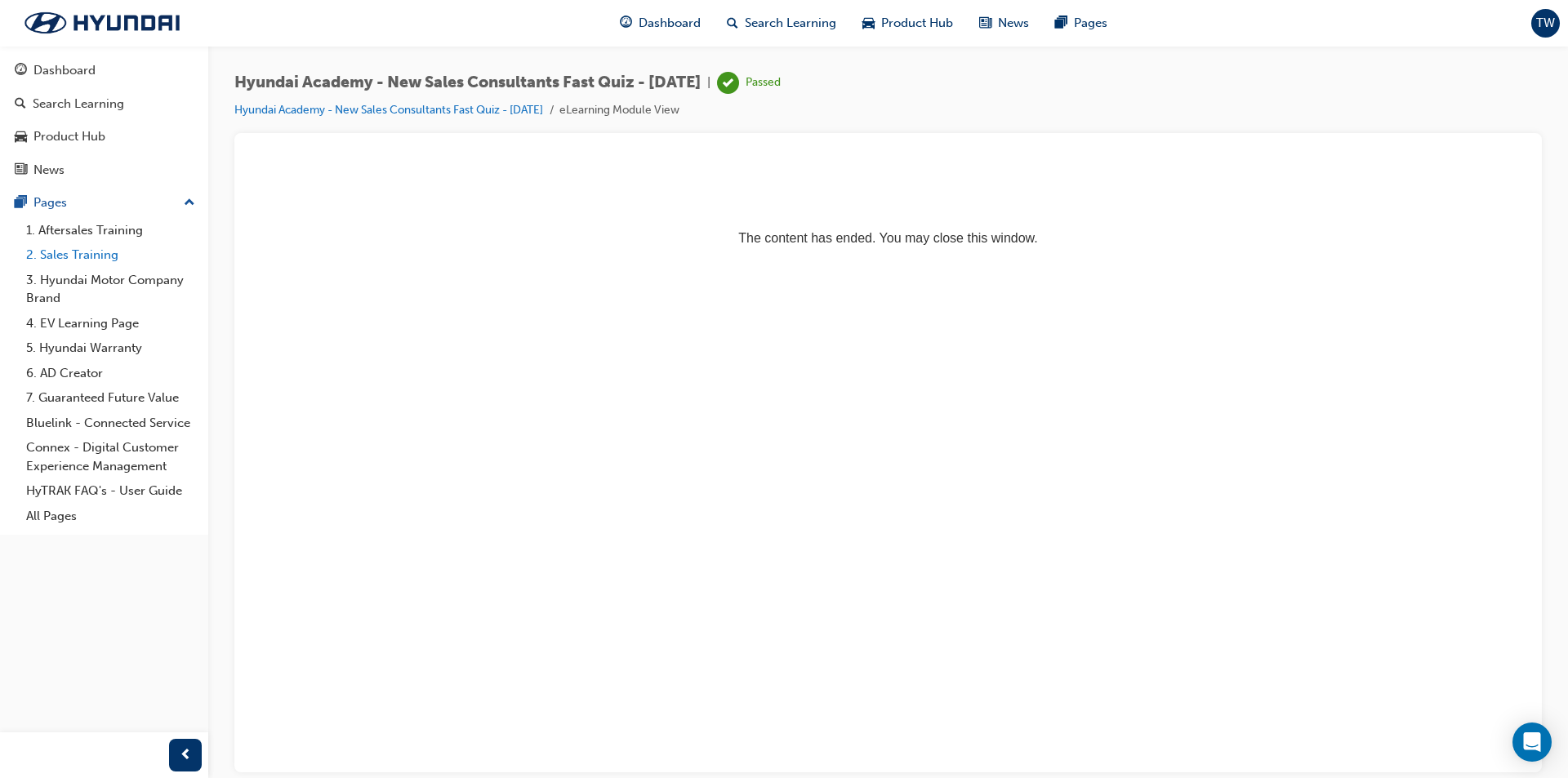
click at [103, 254] on link "2. Sales Training" at bounding box center [110, 255] width 182 height 25
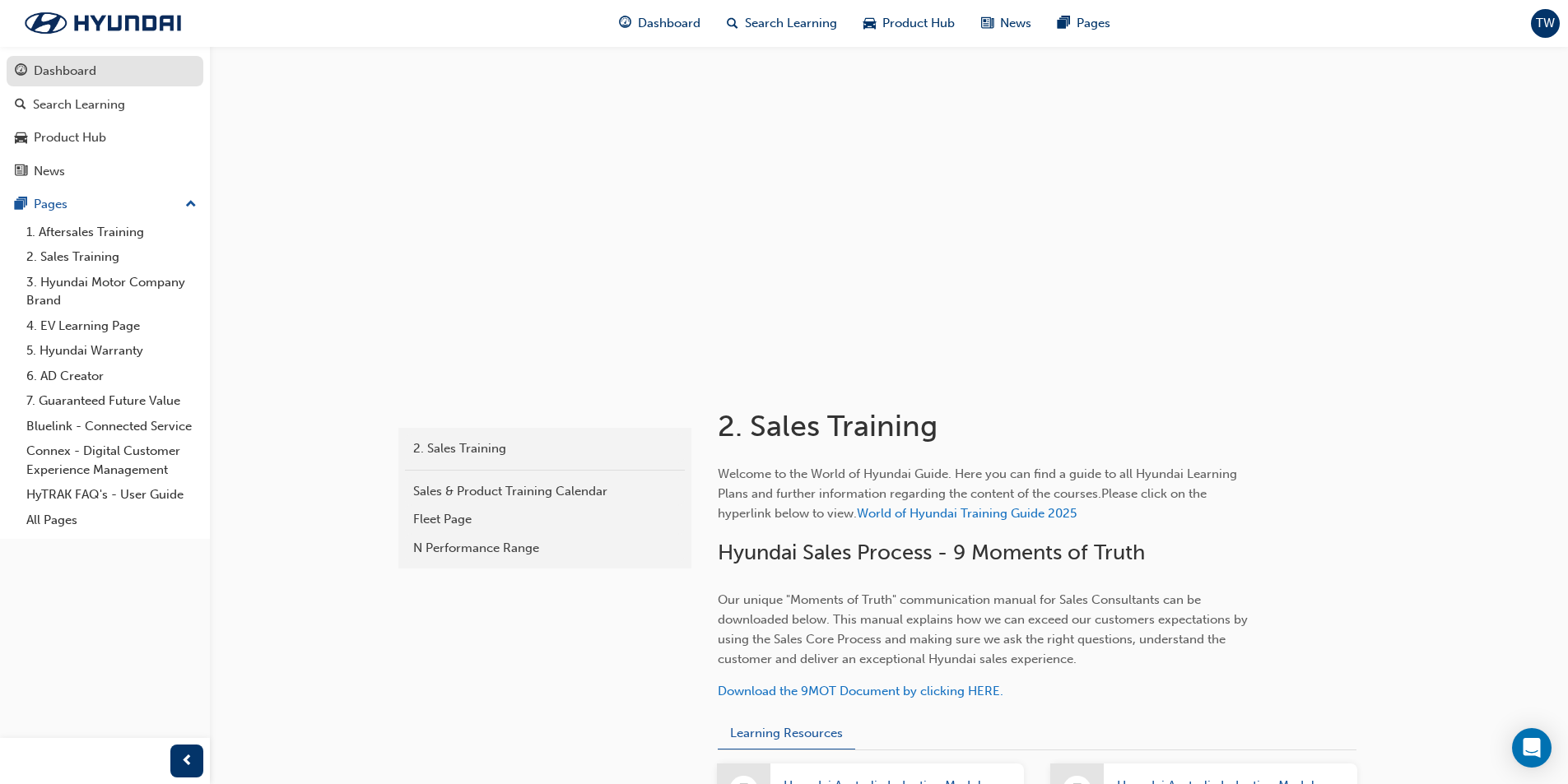
click at [97, 73] on div "Dashboard" at bounding box center [104, 71] width 180 height 20
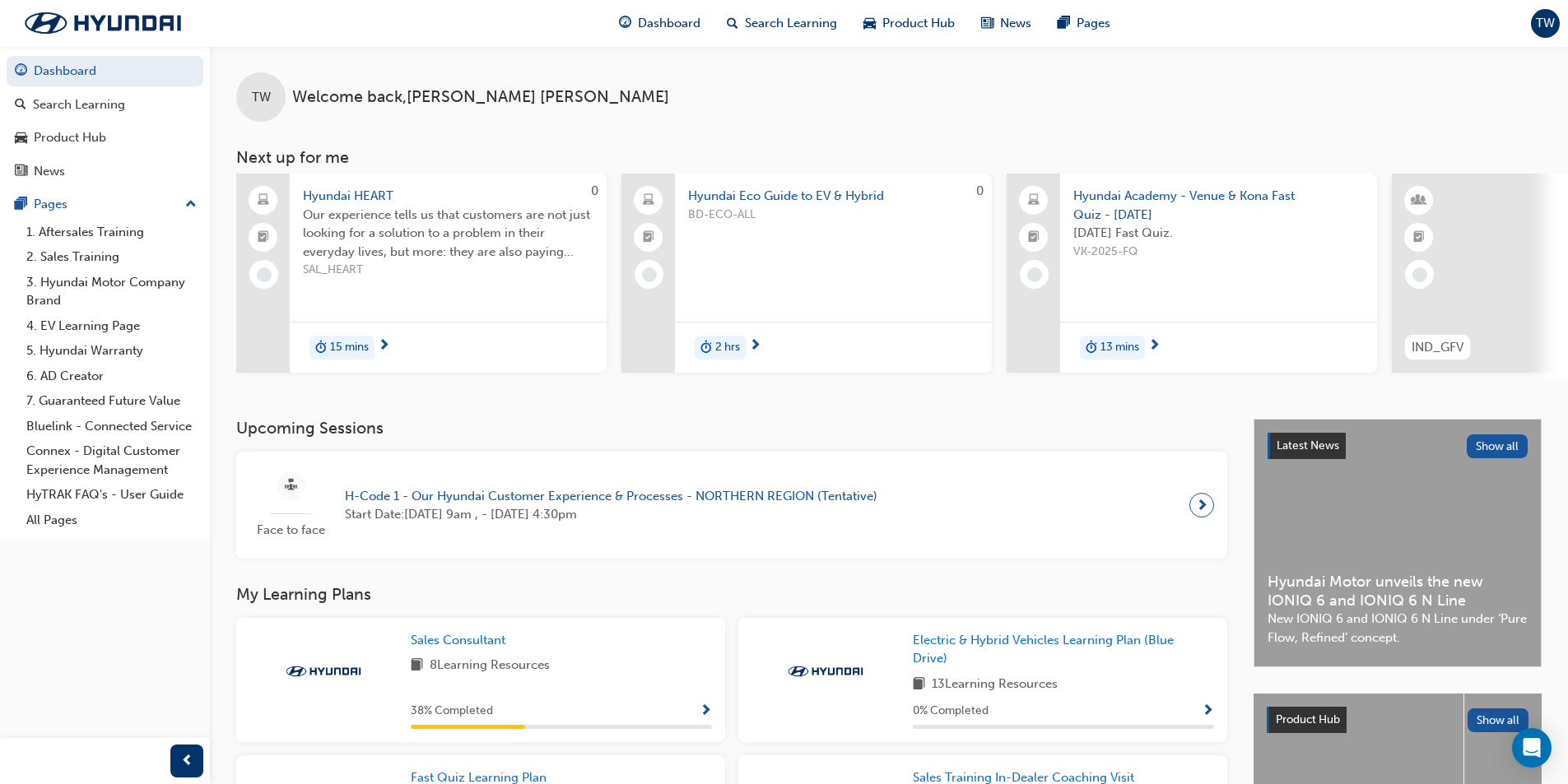
click at [383, 346] on span "next-icon" at bounding box center [384, 346] width 12 height 15
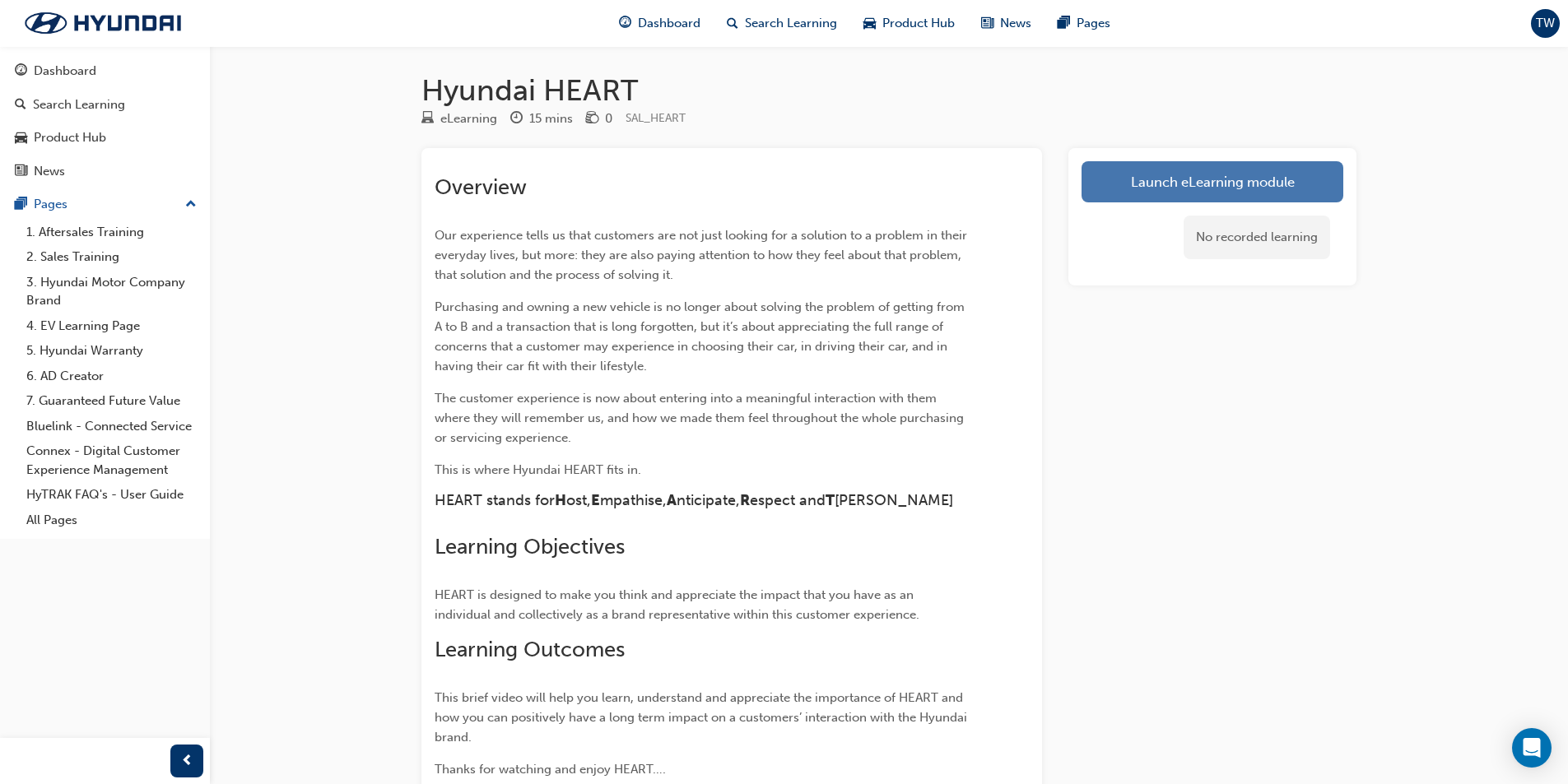
click at [1147, 174] on link "Launch eLearning module" at bounding box center [1213, 182] width 261 height 41
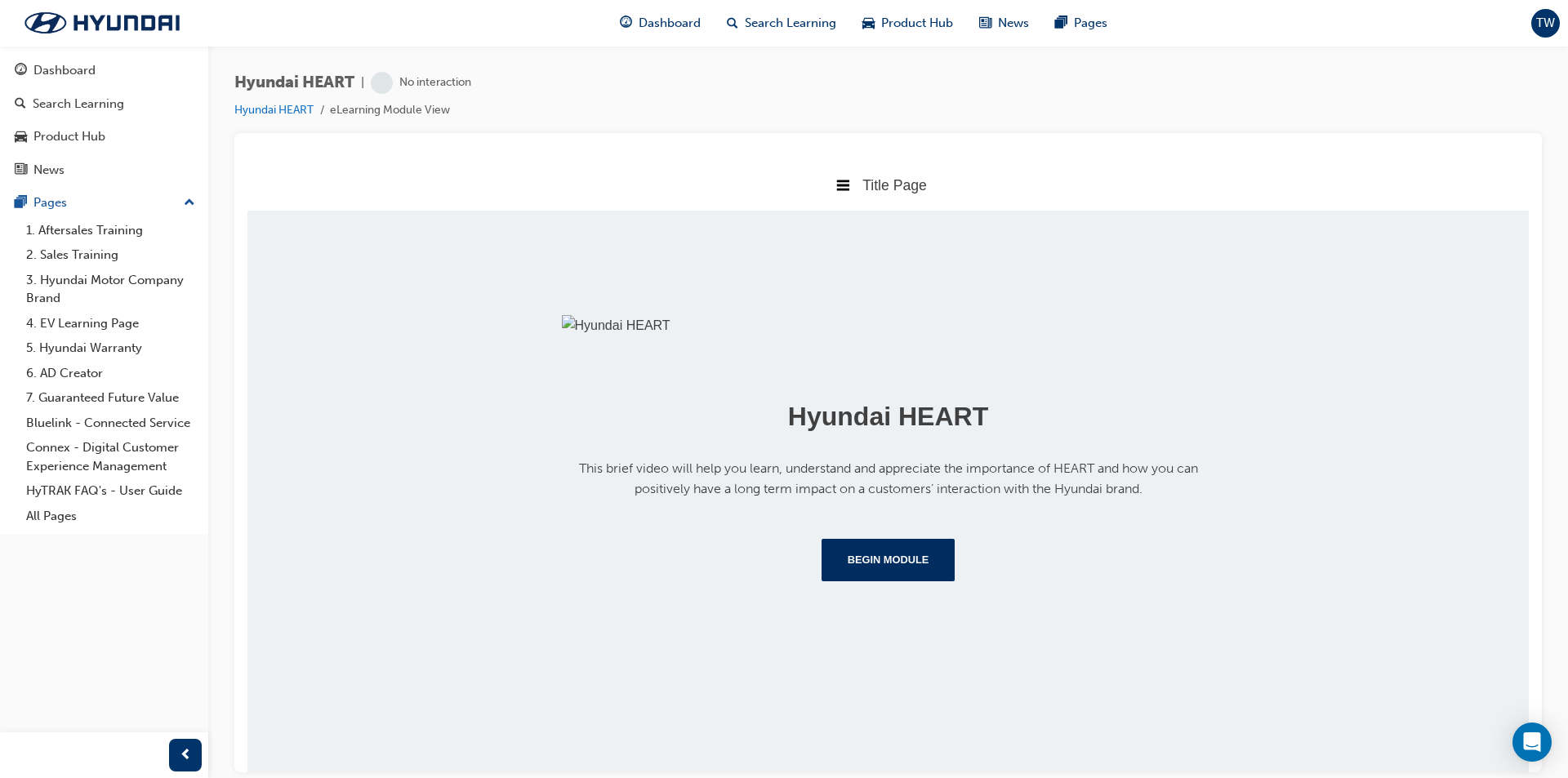
scroll to position [154, 0]
click at [843, 581] on button "Begin Module" at bounding box center [888, 559] width 134 height 42
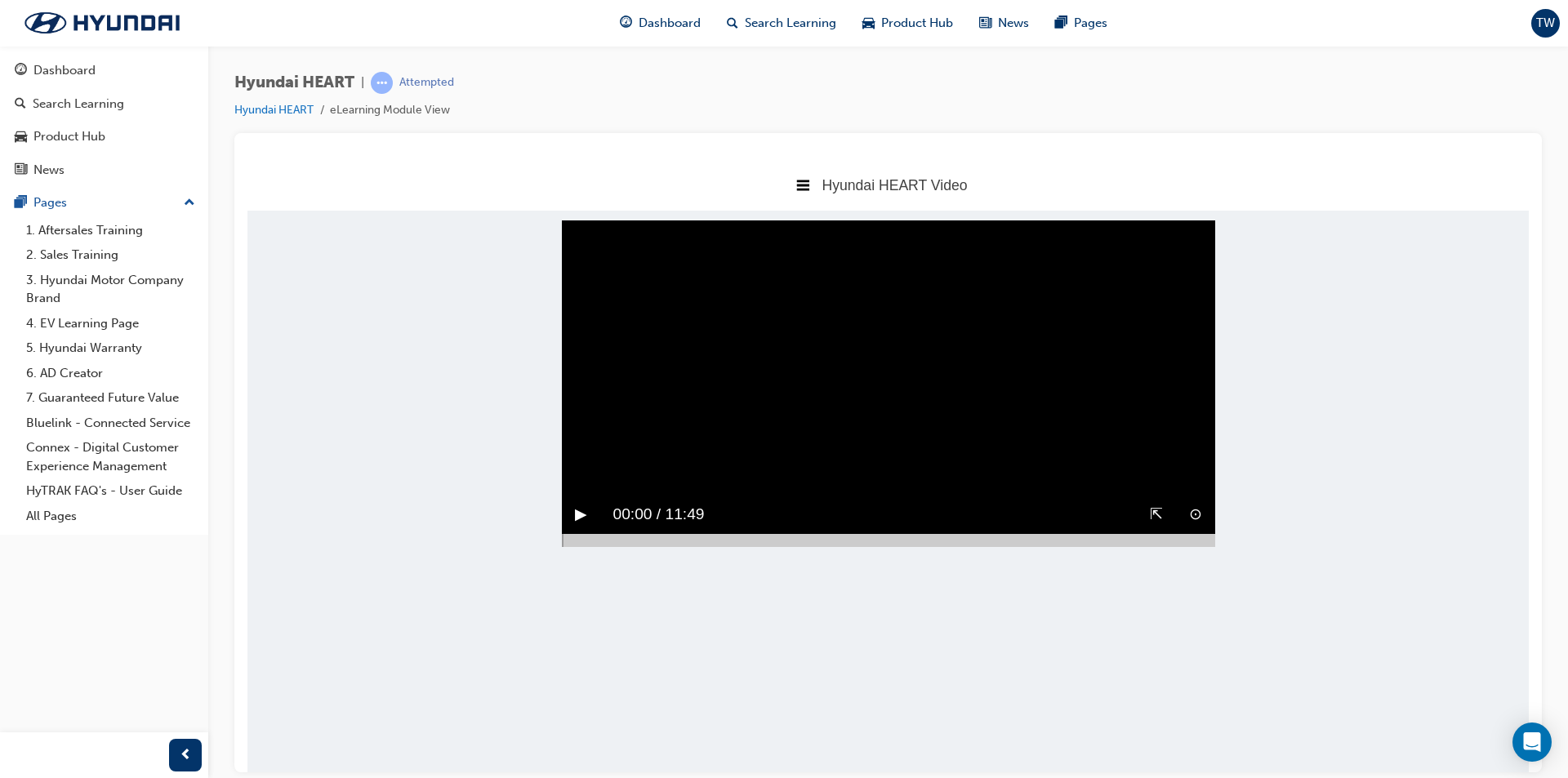
drag, startPoint x: 1372, startPoint y: 464, endPoint x: 1316, endPoint y: 477, distance: 57.5
click at [1372, 464] on body "Hyundai HEART Video Title Page Hyundai HEART Video Hyundai Key Behaviour Manual…" at bounding box center [887, 464] width 1281 height 613
click at [581, 526] on button "▶︎" at bounding box center [581, 514] width 12 height 25
drag, startPoint x: 1498, startPoint y: 486, endPoint x: 1475, endPoint y: 473, distance: 26.4
click at [1498, 486] on body "Hyundai HEART Video Title Page Hyundai HEART Video Hyundai Key Behaviour Manual…" at bounding box center [887, 464] width 1281 height 613
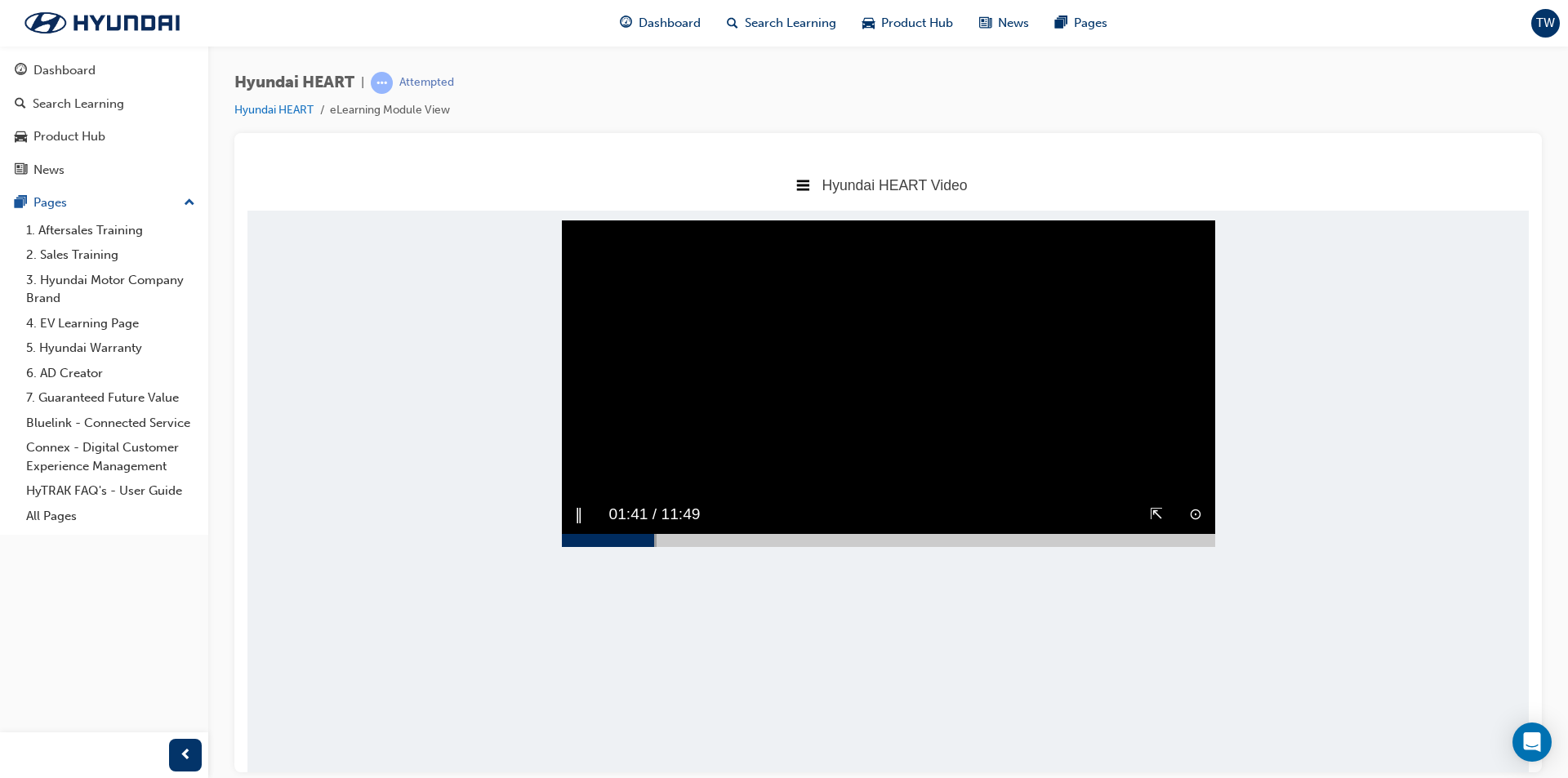
click at [1470, 456] on body "Hyundai HEART Video Title Page Hyundai HEART Video Hyundai Key Behaviour Manual…" at bounding box center [887, 464] width 1281 height 613
click at [575, 526] on button "‖" at bounding box center [579, 514] width 8 height 25
click at [575, 526] on button "▶︎" at bounding box center [581, 514] width 12 height 25
drag, startPoint x: 665, startPoint y: 516, endPoint x: 610, endPoint y: 533, distance: 57.6
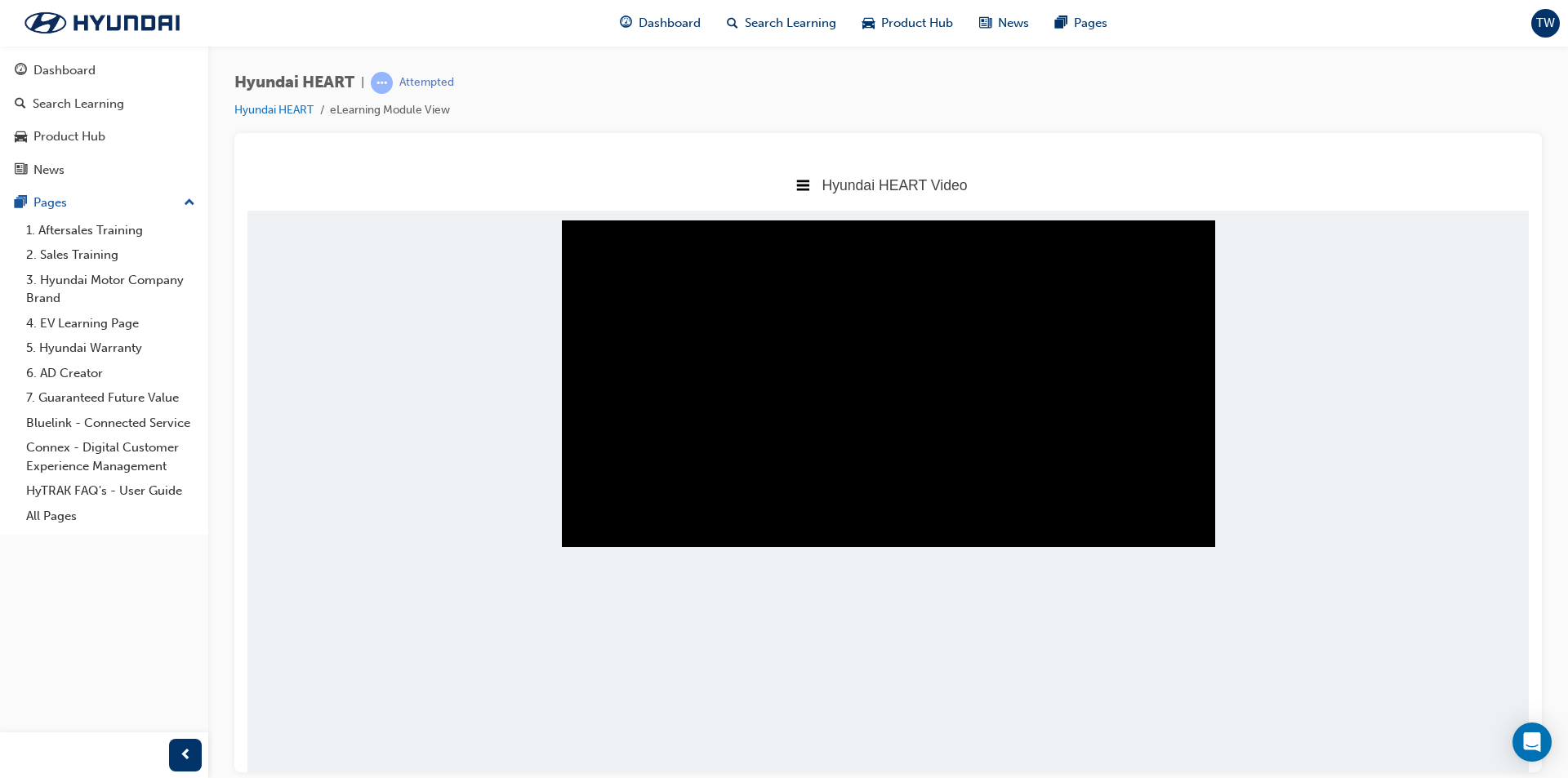
drag, startPoint x: 610, startPoint y: 533, endPoint x: 575, endPoint y: 553, distance: 40.3
click at [575, 526] on button "‖" at bounding box center [579, 514] width 8 height 25
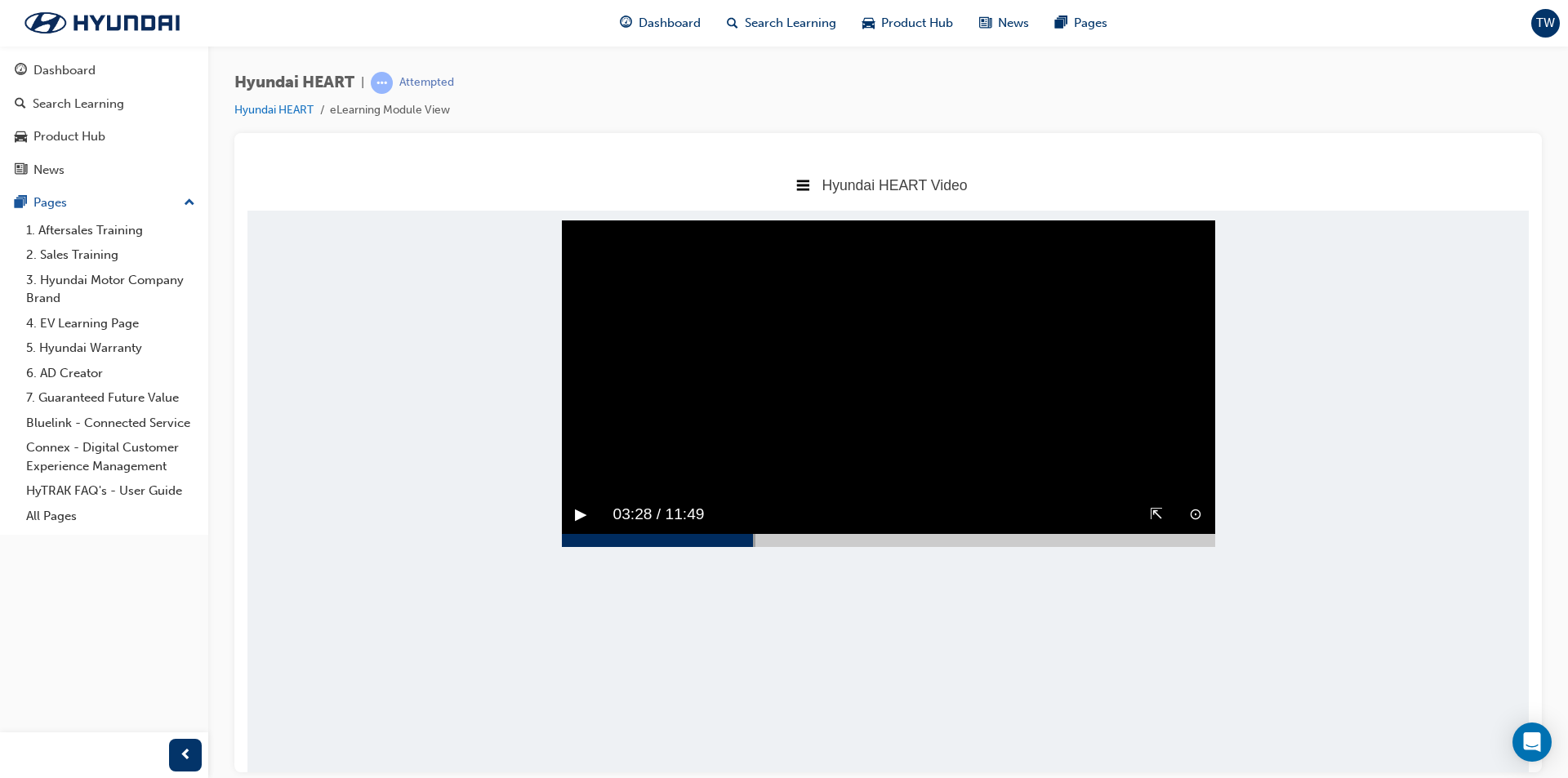
click at [581, 526] on button "▶︎" at bounding box center [581, 514] width 12 height 25
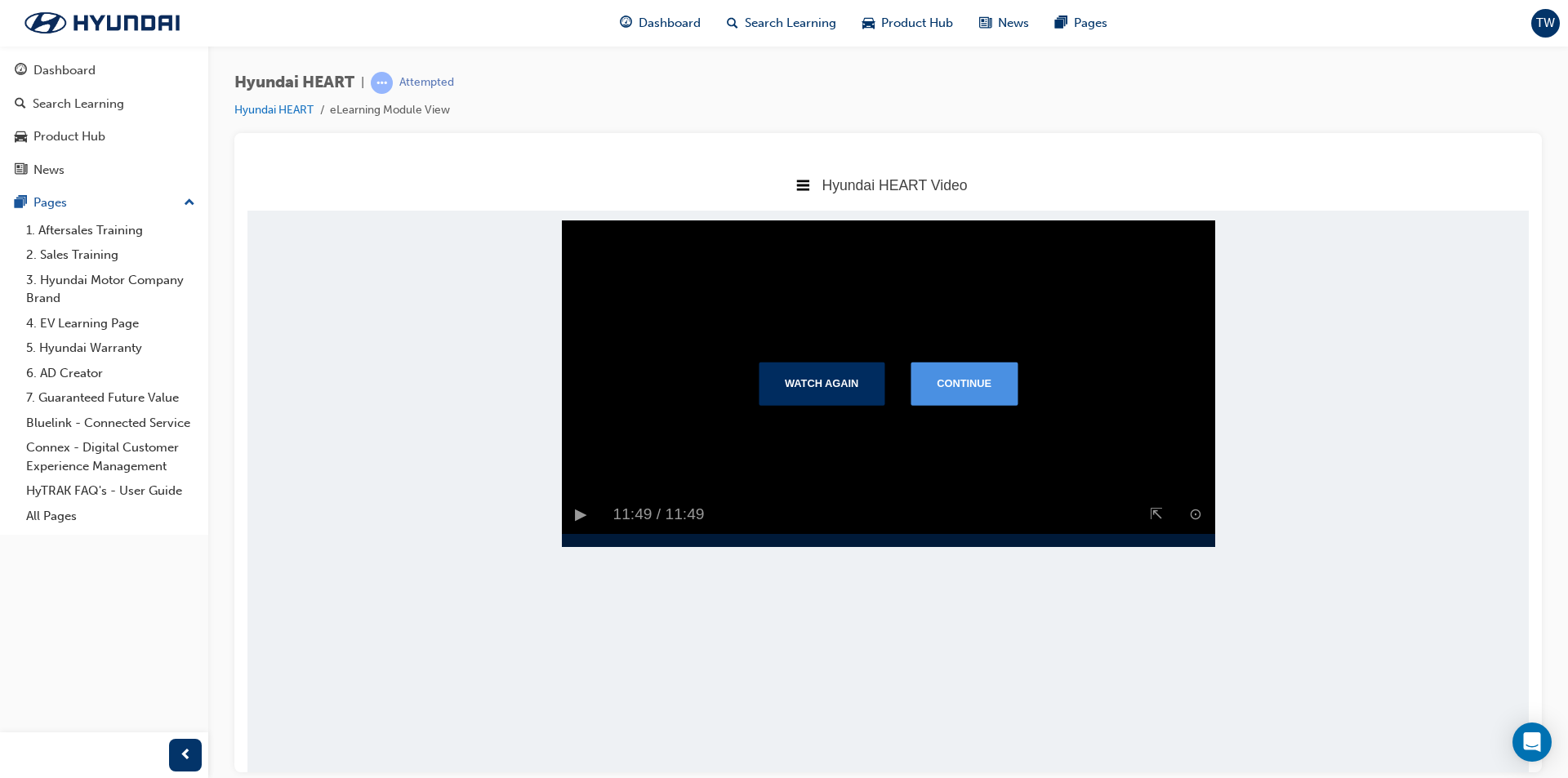
click at [928, 396] on button "Continue" at bounding box center [964, 383] width 107 height 42
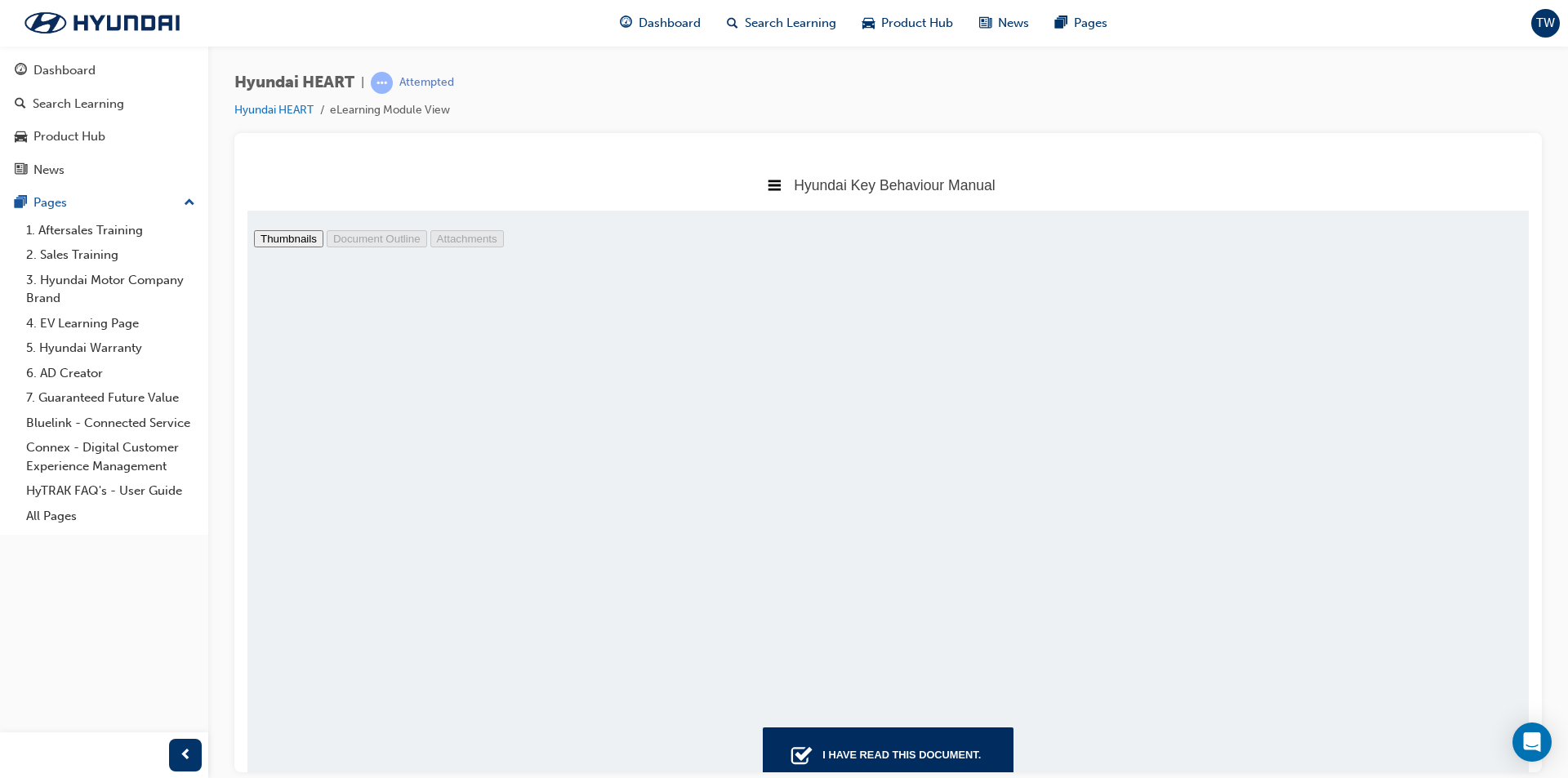
scroll to position [2458, 197]
drag, startPoint x: 1026, startPoint y: 707, endPoint x: 993, endPoint y: 657, distance: 59.9
type input "7"
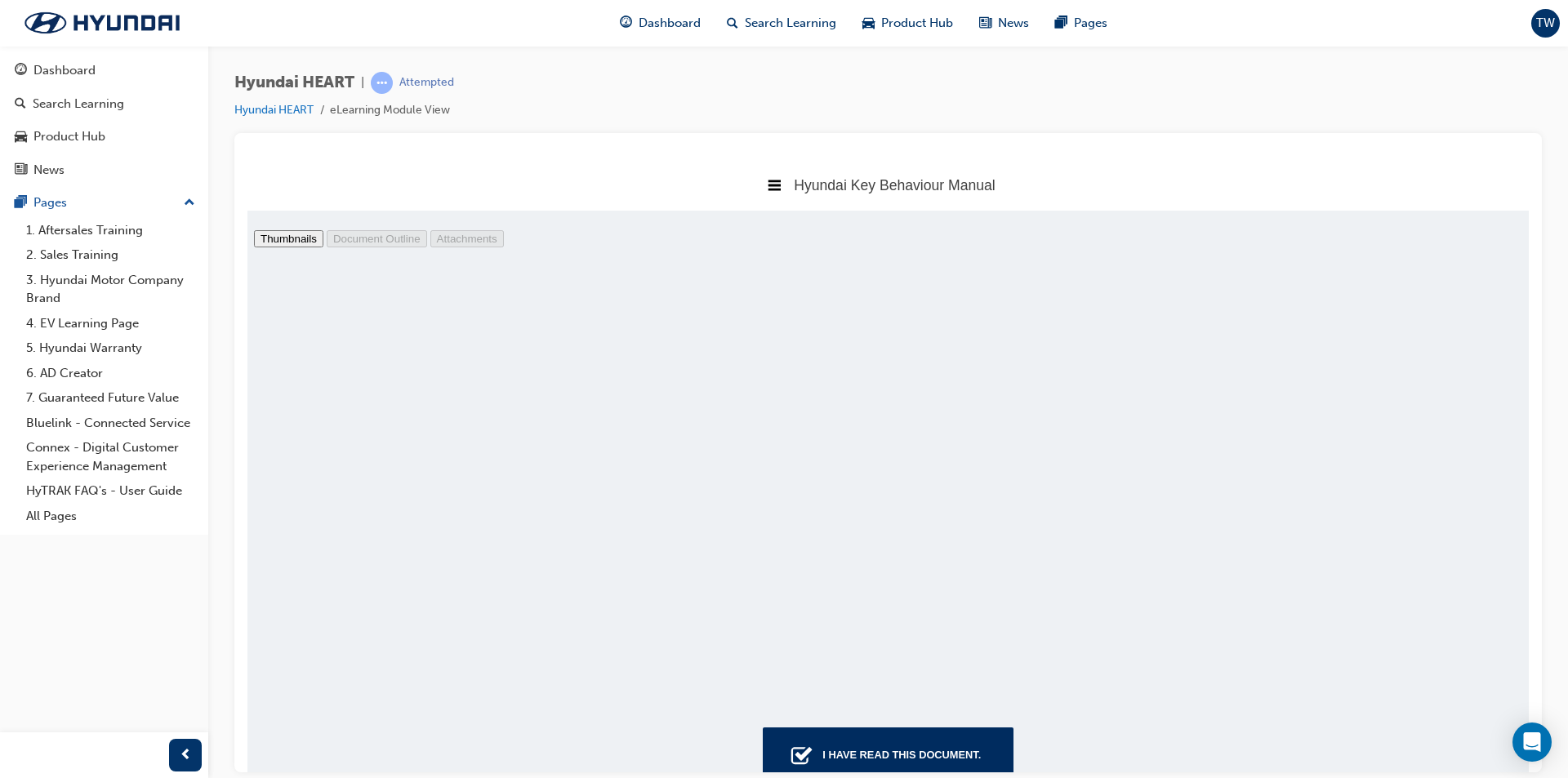
scroll to position [7519, 70]
click at [910, 734] on button "I have read this document." at bounding box center [888, 754] width 251 height 56
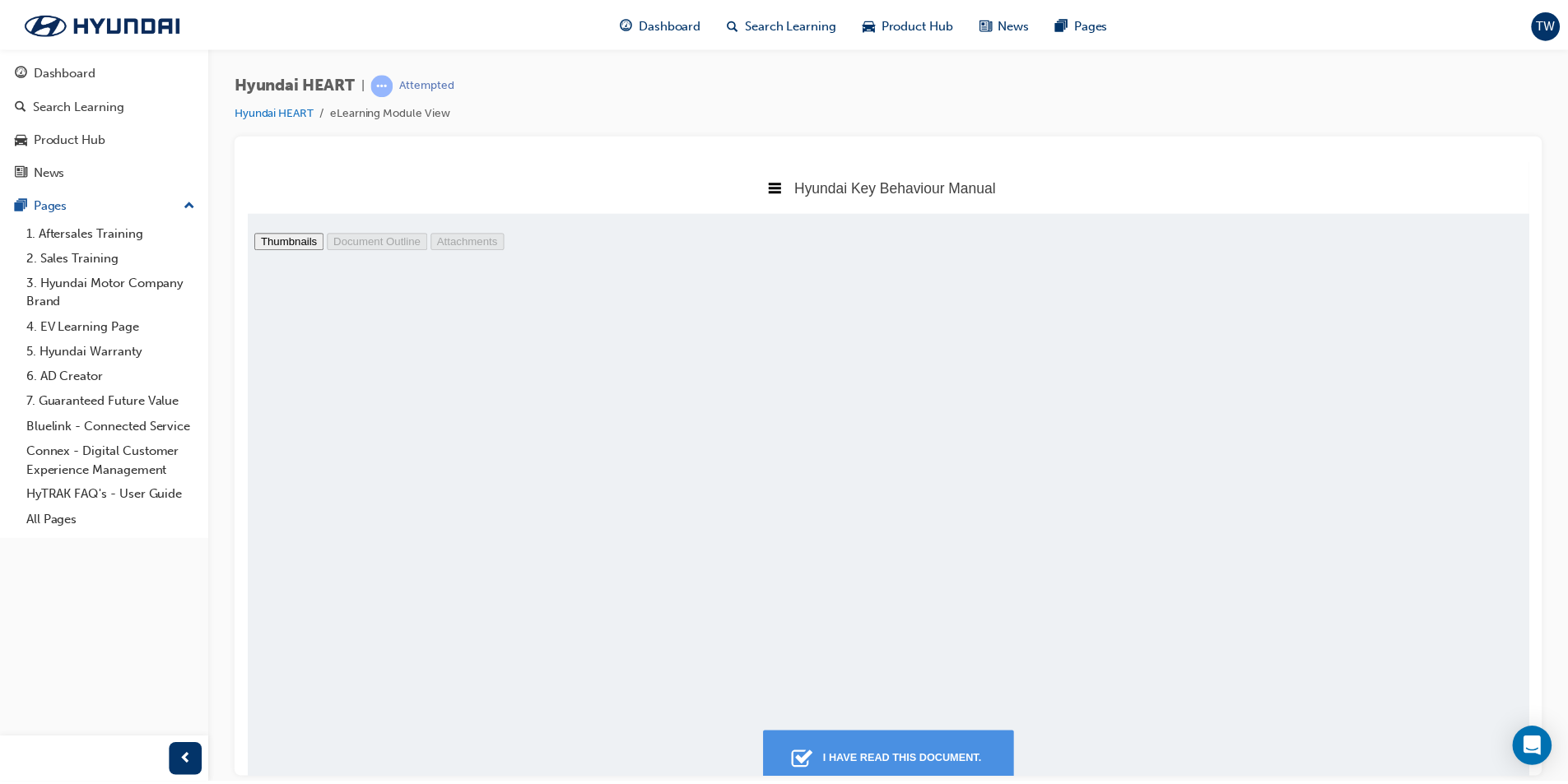
scroll to position [9, 9]
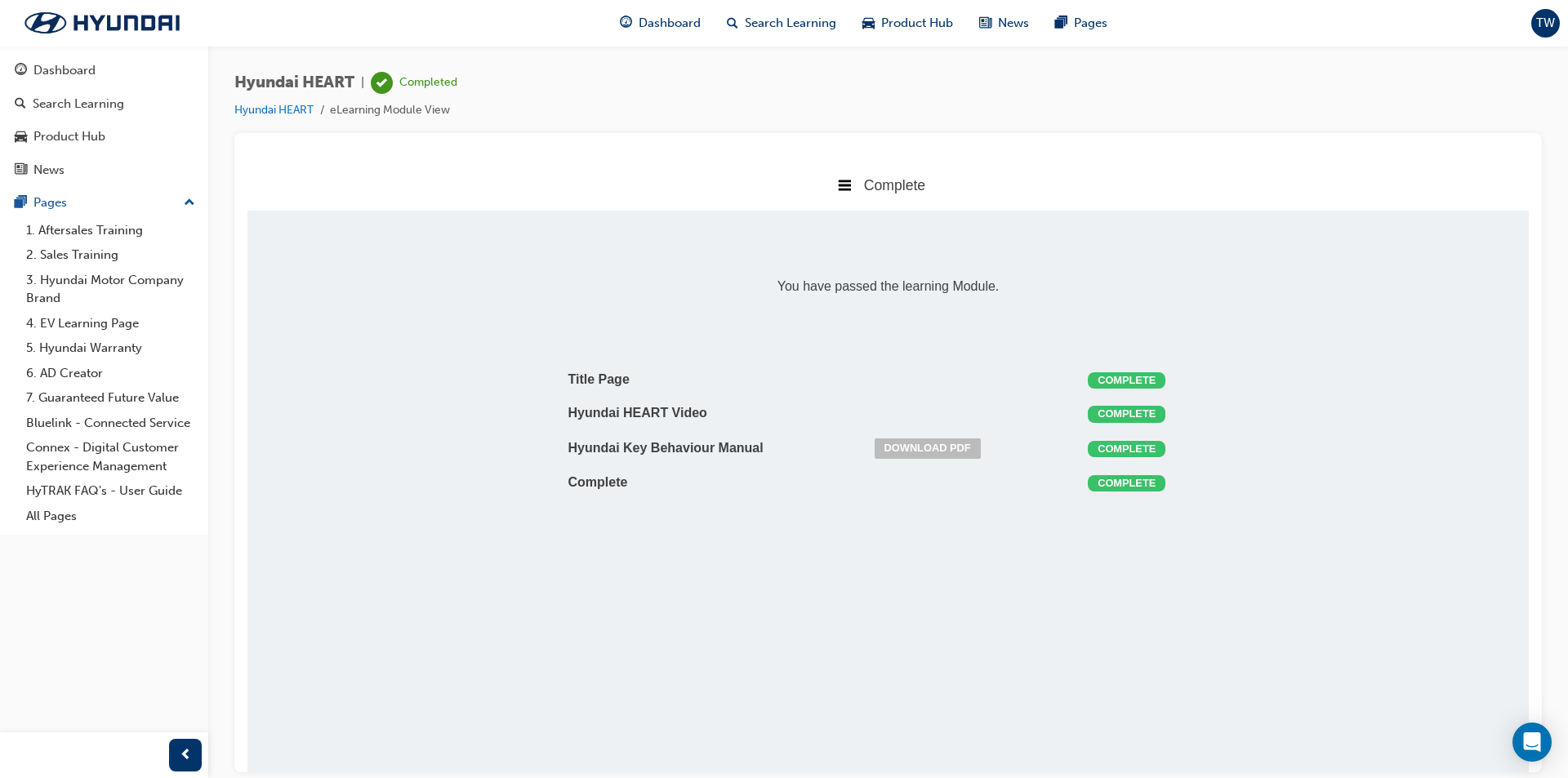
click at [863, 179] on div "Complete" at bounding box center [887, 184] width 1281 height 52
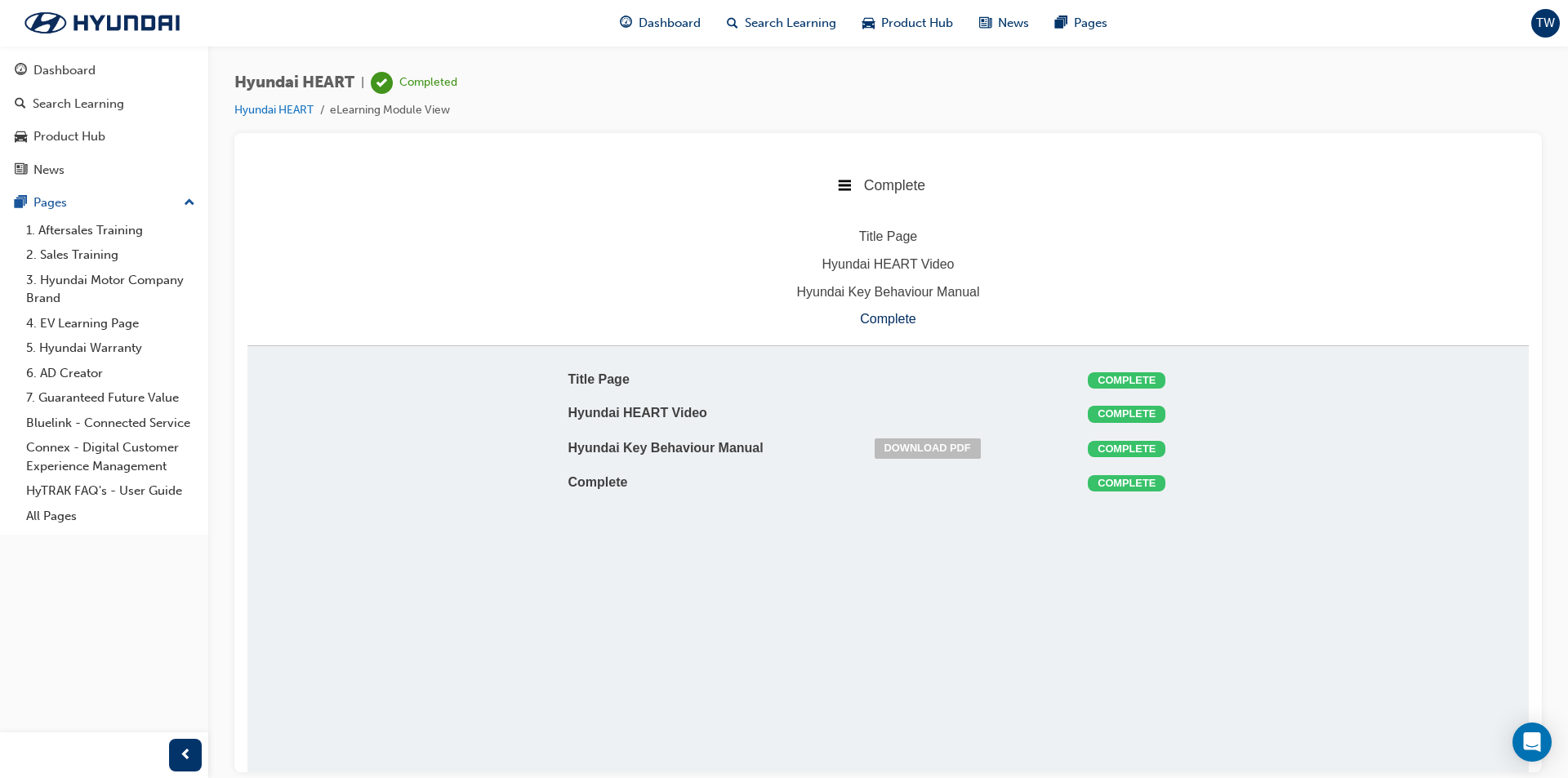
click at [863, 179] on div "Complete" at bounding box center [887, 184] width 1281 height 52
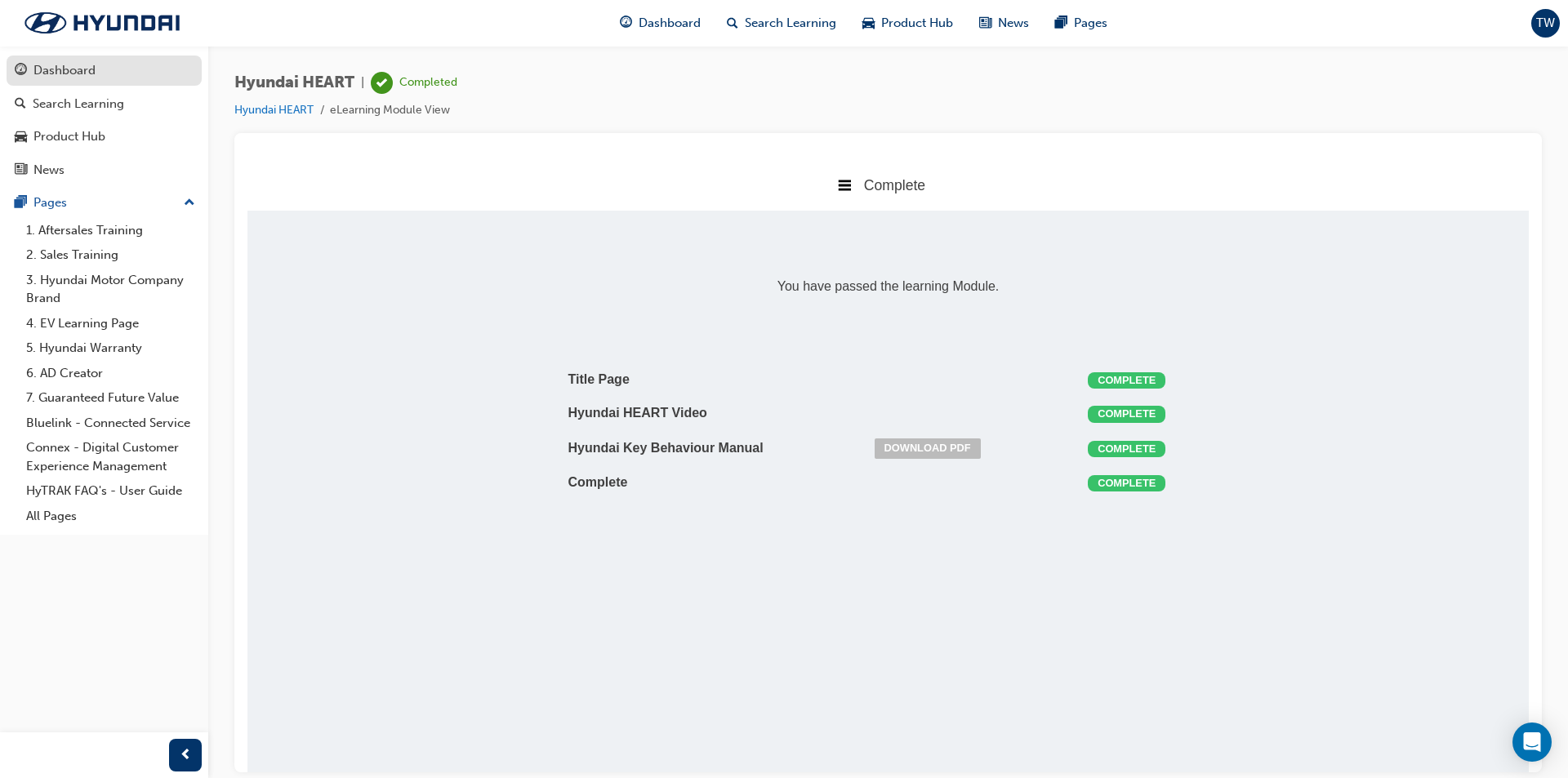
click at [163, 78] on div "Dashboard" at bounding box center [103, 70] width 179 height 20
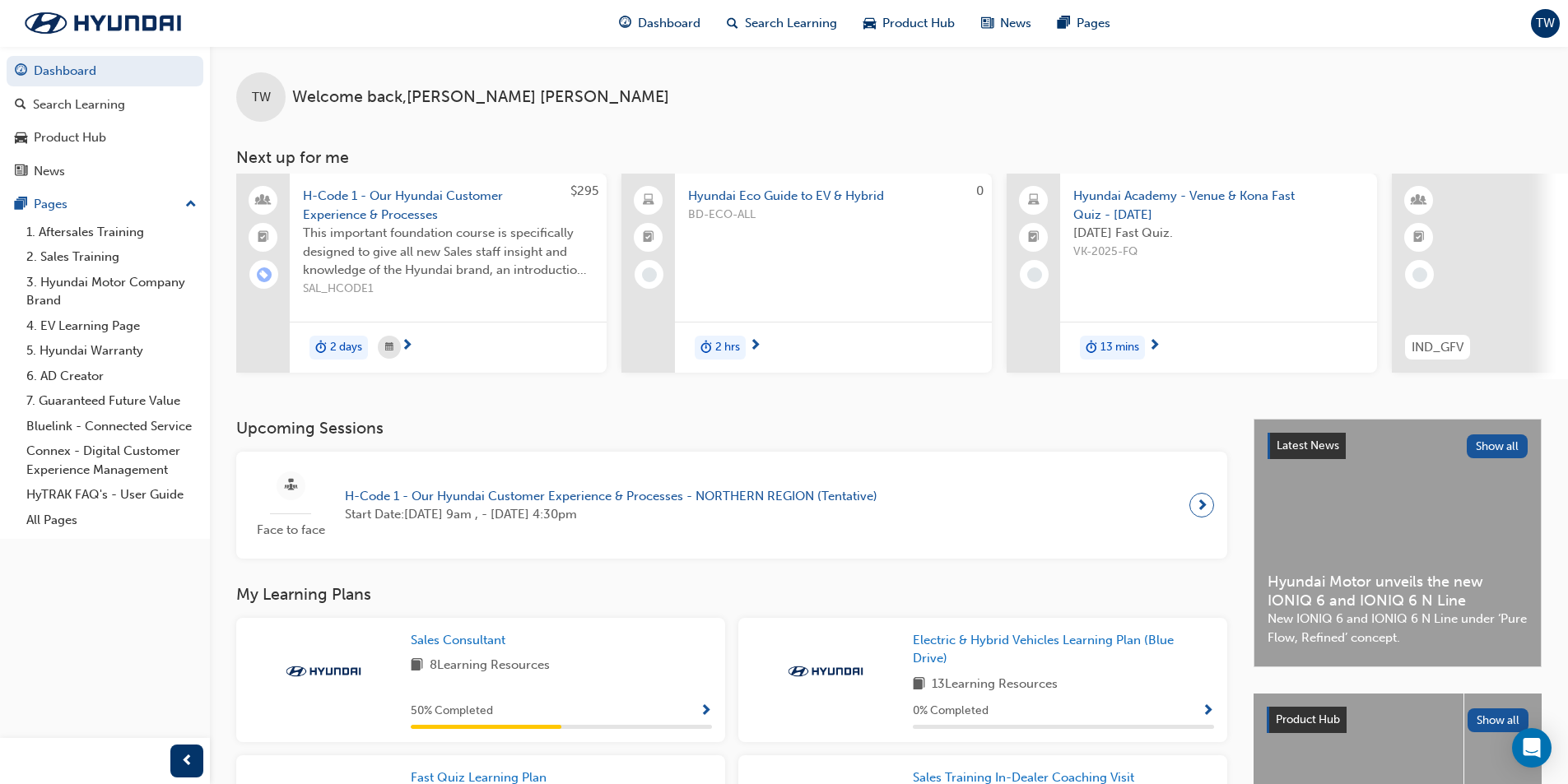
click at [759, 346] on span "next-icon" at bounding box center [755, 346] width 12 height 15
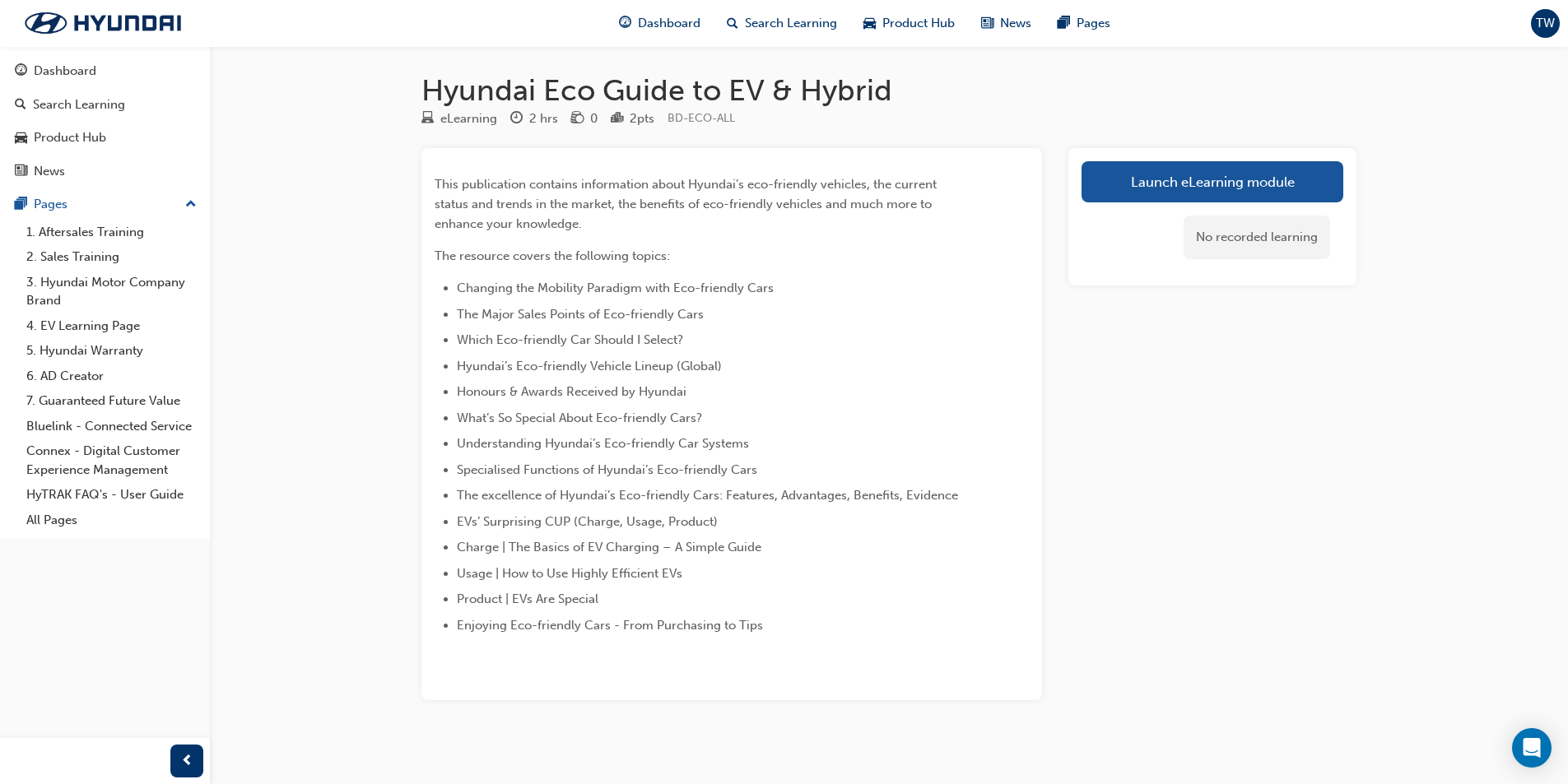
scroll to position [10, 0]
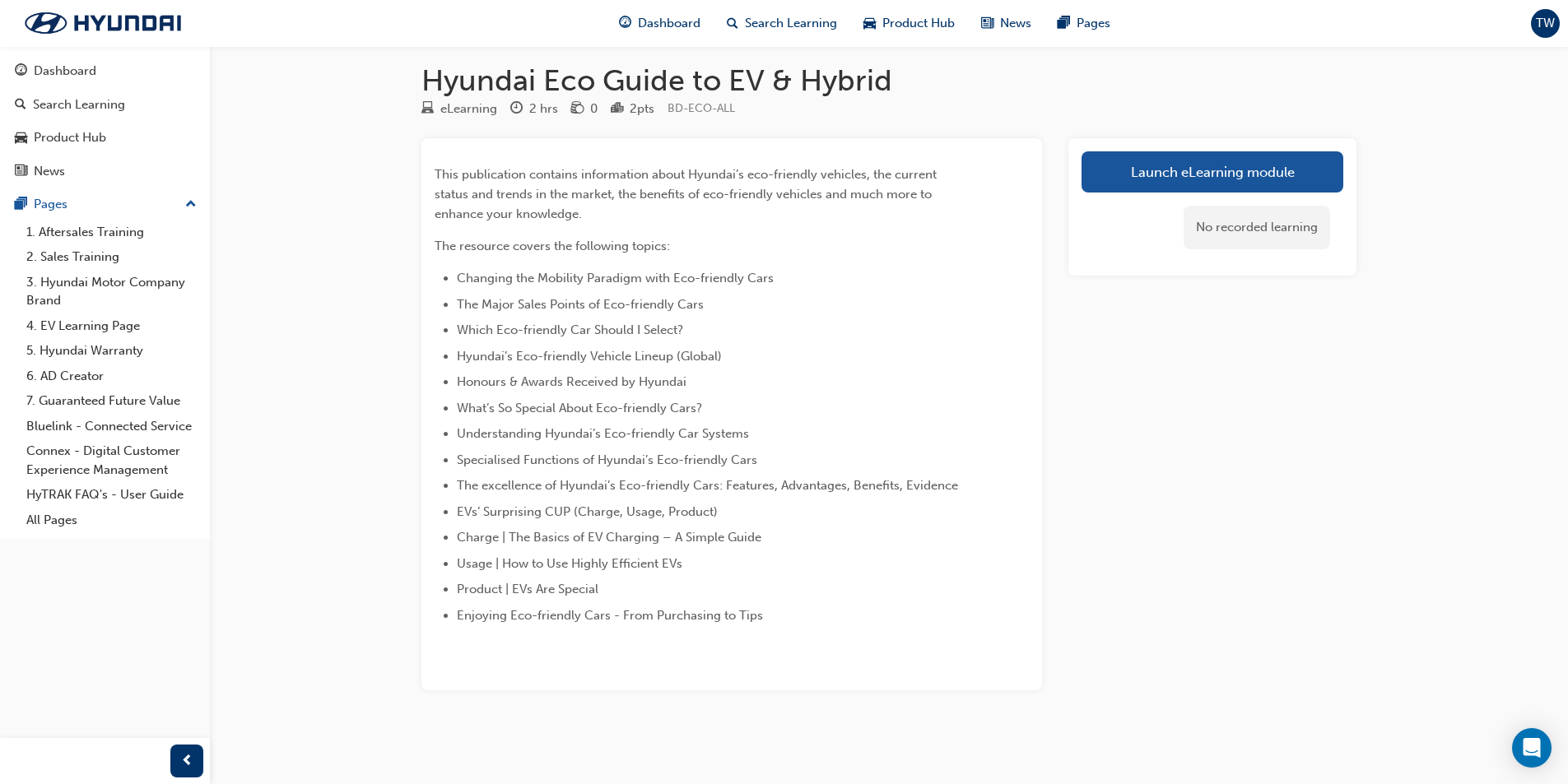
drag, startPoint x: 1139, startPoint y: 178, endPoint x: 1081, endPoint y: 306, distance: 140.5
click at [1081, 302] on div "Launch eLearning module No recorded learning" at bounding box center [1212, 414] width 288 height 552
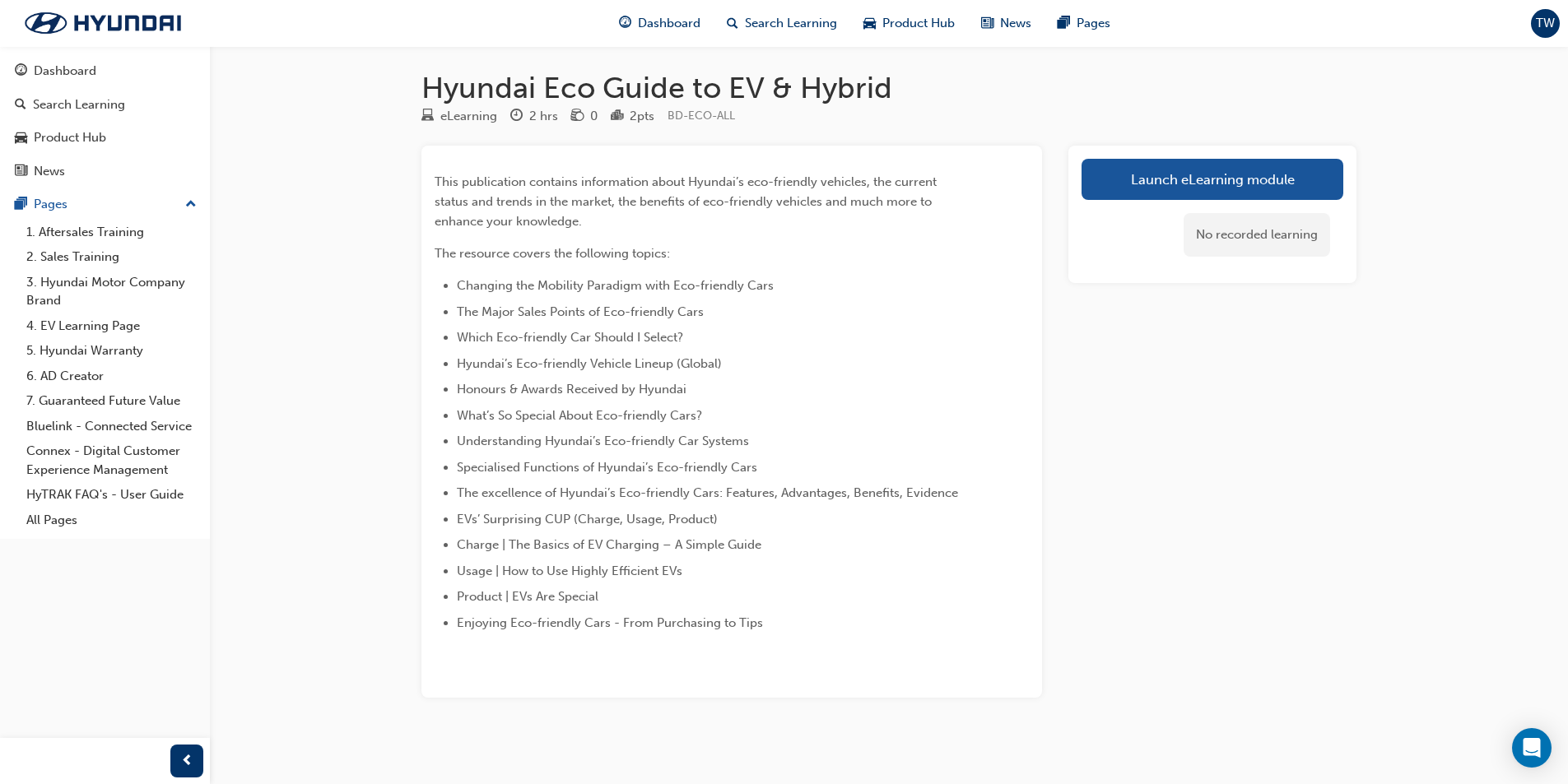
scroll to position [0, 0]
click at [1009, 97] on h1 "Hyundai Eco Guide to EV & Hybrid" at bounding box center [889, 91] width 935 height 36
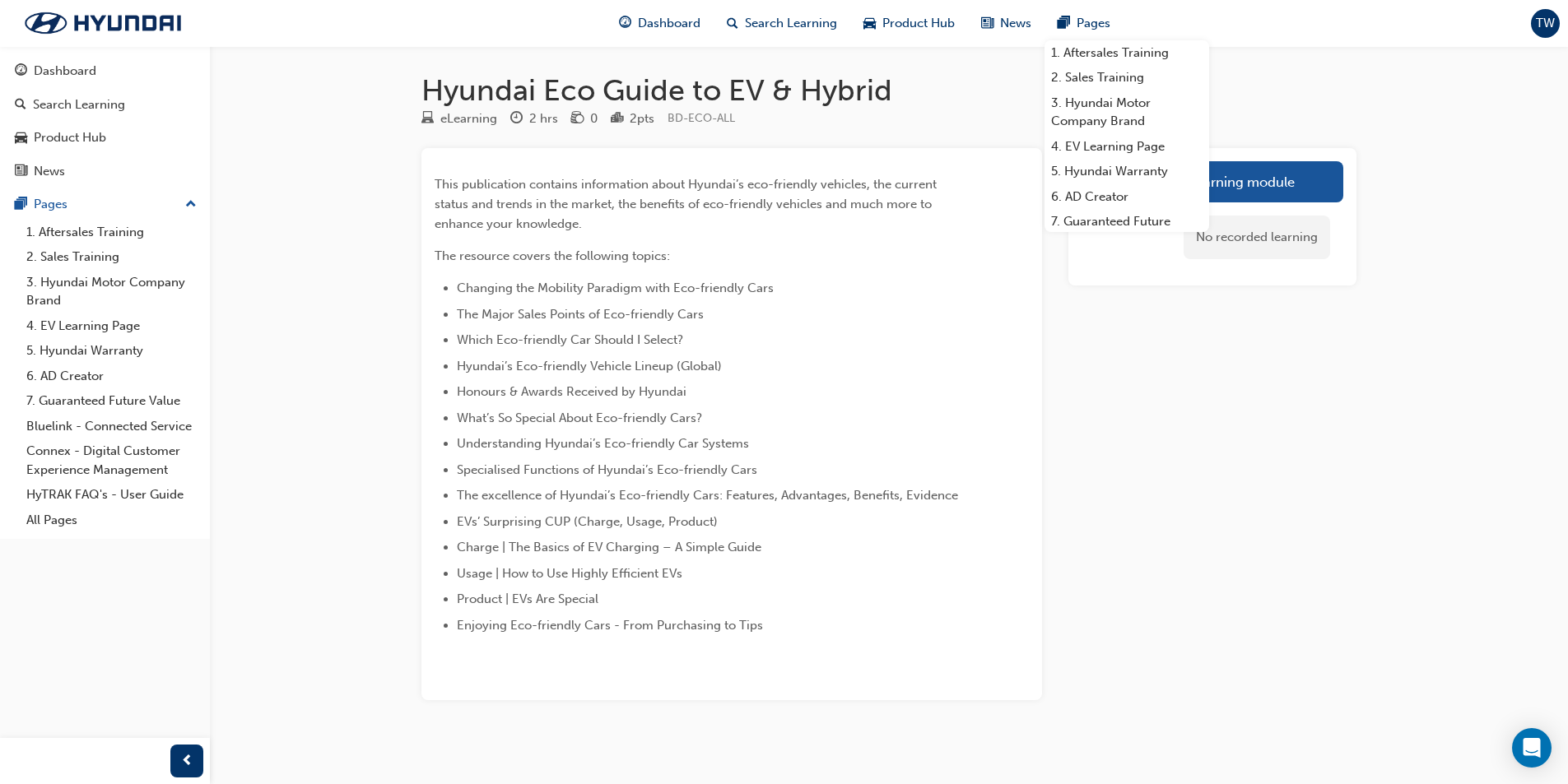
click at [1272, 447] on div "Launch eLearning module No recorded learning" at bounding box center [1212, 424] width 288 height 552
